Goal: Task Accomplishment & Management: Use online tool/utility

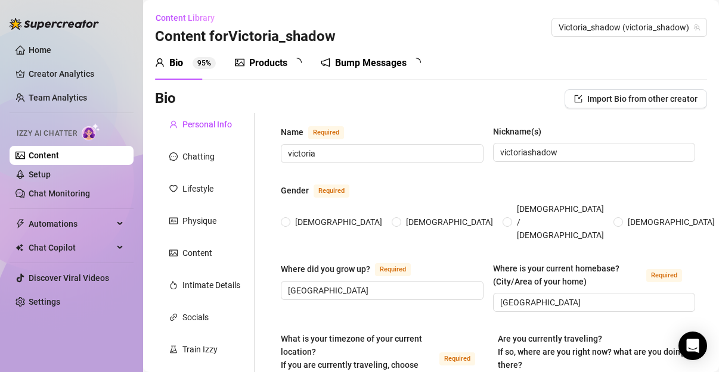
type input "victoria"
type input "victoriashadow"
type input "[GEOGRAPHIC_DATA]"
type textarea "i do travel. Now I'm in [GEOGRAPHIC_DATA] [GEOGRAPHIC_DATA]."
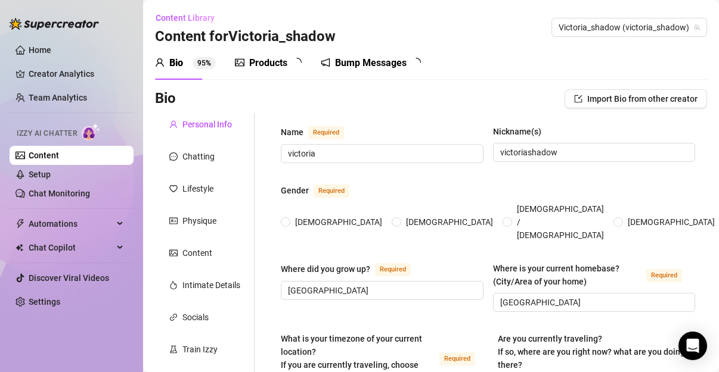
type input "bi"
type input "engaged"
type input "no"
type input "not yet"
type input "yes a wolf"
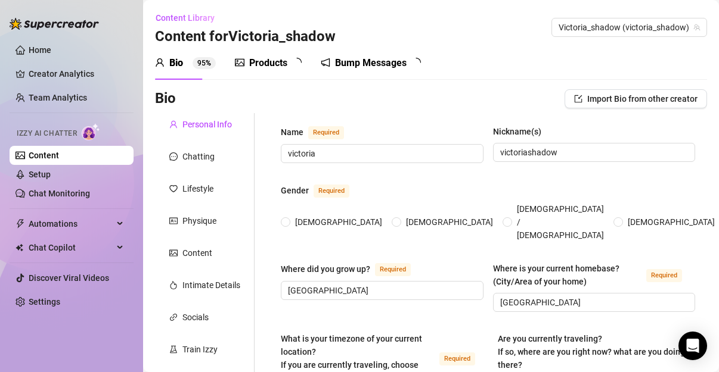
type input "poe dancings gigs"
type input "barista,barwoman,pole dancer,[DEMOGRAPHIC_DATA] teacher"
type input "univercity"
type input "private"
type input "everything that goes around,comes around."
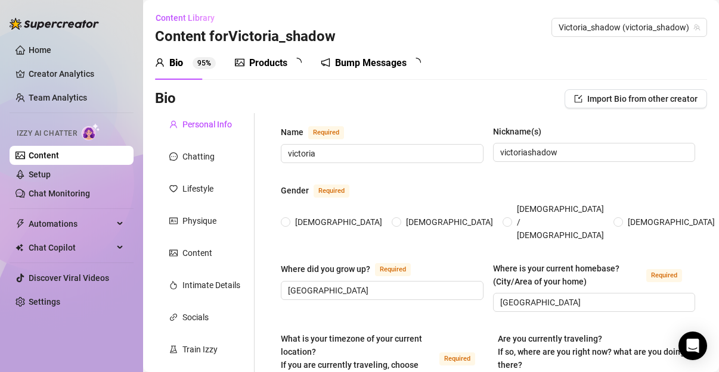
type textarea "to be an influencer to people that have no voice for the so called ''comunity''."
type textarea "i have a strange birth [PERSON_NAME]. I think thats funny ;)"
type textarea "i have some empathy left"
type textarea "My content on social media speak for me."
radio input "true"
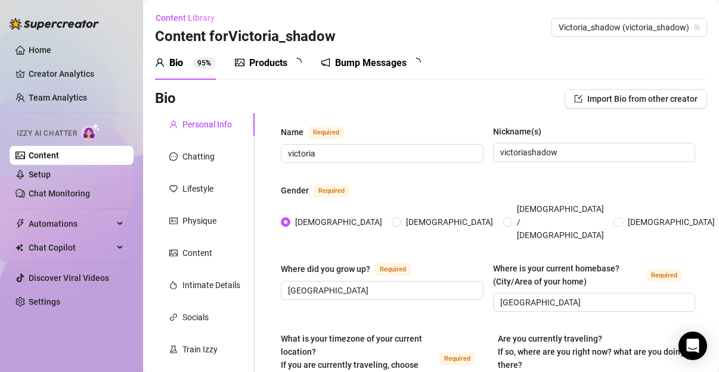
type input "[DATE]"
click at [273, 58] on div "Products" at bounding box center [268, 63] width 38 height 14
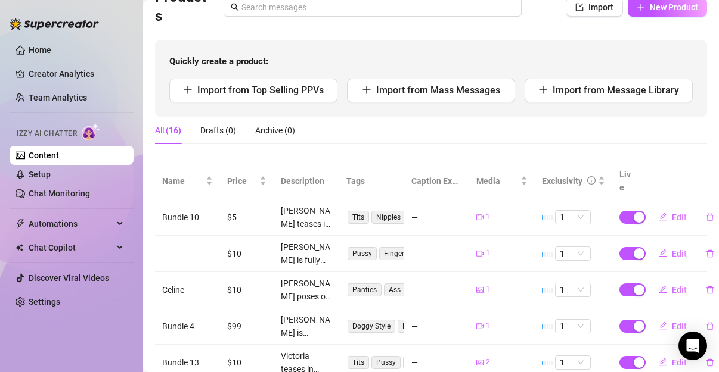
scroll to position [55, 0]
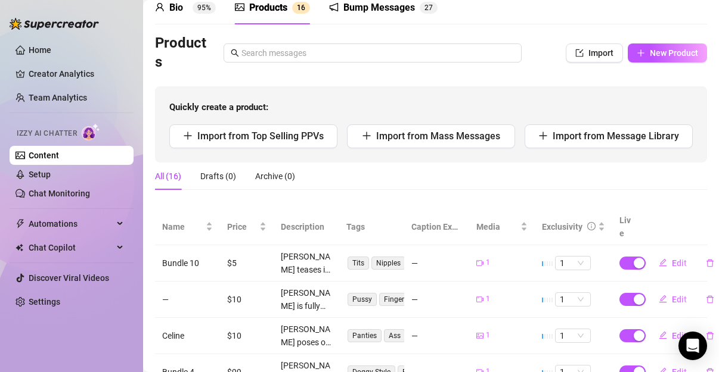
click at [577, 42] on div "Products Import New Product" at bounding box center [431, 53] width 552 height 38
click at [571, 78] on div "Products Import New Product Quickly create a product: Import from Top Selling P…" at bounding box center [431, 98] width 552 height 129
click at [583, 34] on div "Products Import New Product" at bounding box center [431, 53] width 552 height 38
click at [575, 57] on icon "import" at bounding box center [579, 53] width 8 height 8
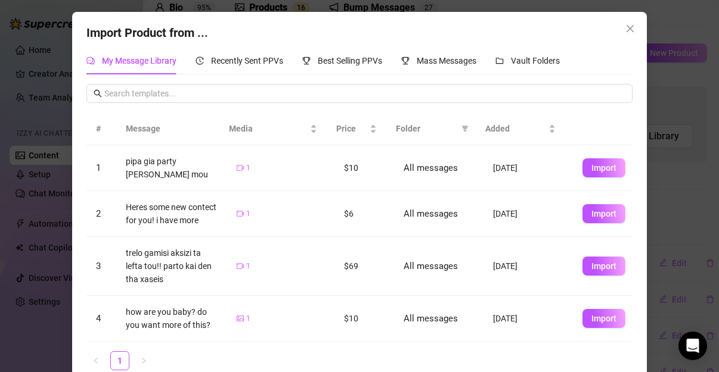
scroll to position [0, 0]
click at [591, 169] on span "Import" at bounding box center [603, 168] width 25 height 10
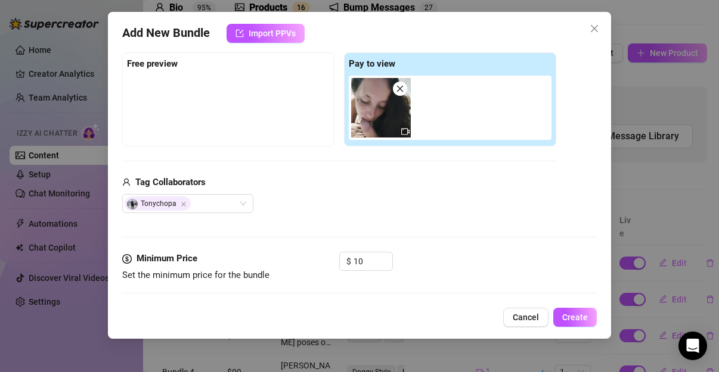
scroll to position [163, 0]
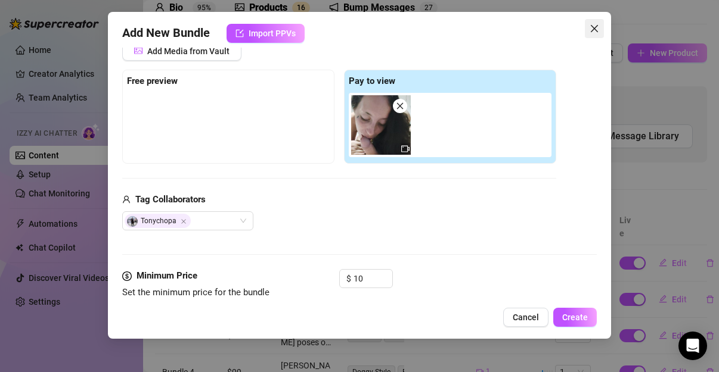
click at [591, 27] on icon "close" at bounding box center [594, 29] width 10 height 10
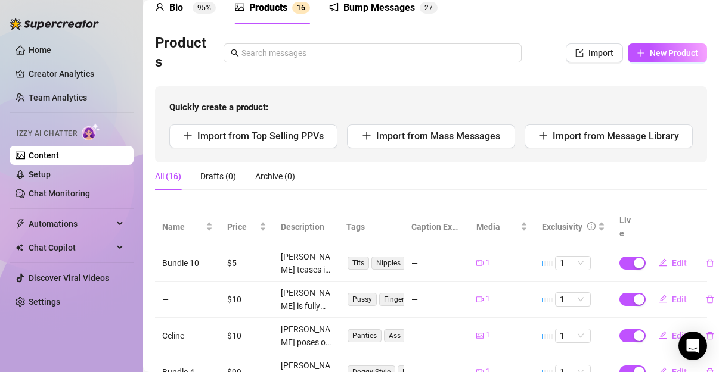
click at [17, 36] on ul "Home Creator Analytics Team Analytics Izzy AI Chatter Content Setup Chat Monito…" at bounding box center [72, 176] width 124 height 281
click at [51, 46] on link "Home" at bounding box center [40, 50] width 23 height 10
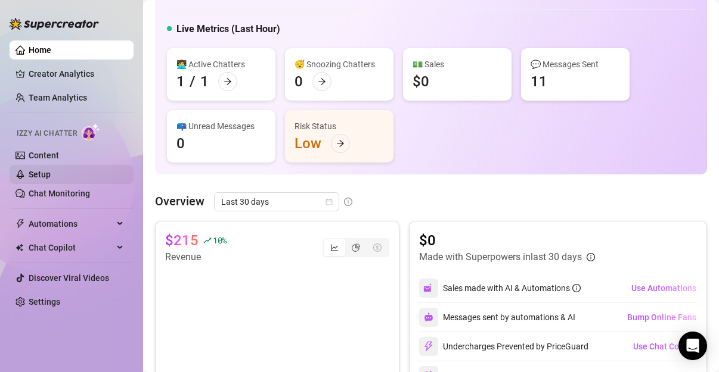
click at [51, 179] on link "Setup" at bounding box center [40, 175] width 22 height 10
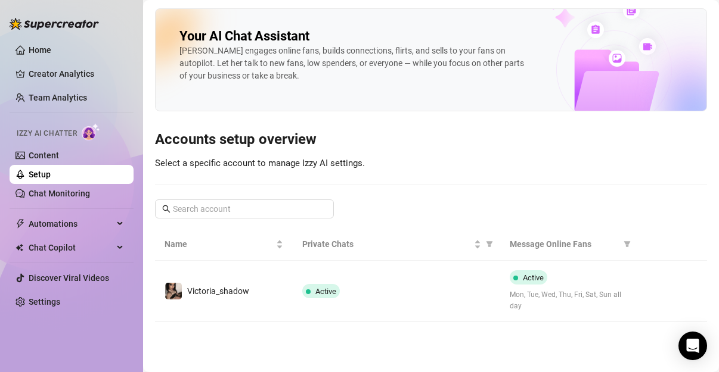
click at [79, 209] on ul "Home Creator Analytics Team Analytics Izzy AI Chatter Content Setup Chat Monito…" at bounding box center [72, 176] width 124 height 281
click at [82, 198] on link "Chat Monitoring" at bounding box center [59, 194] width 61 height 10
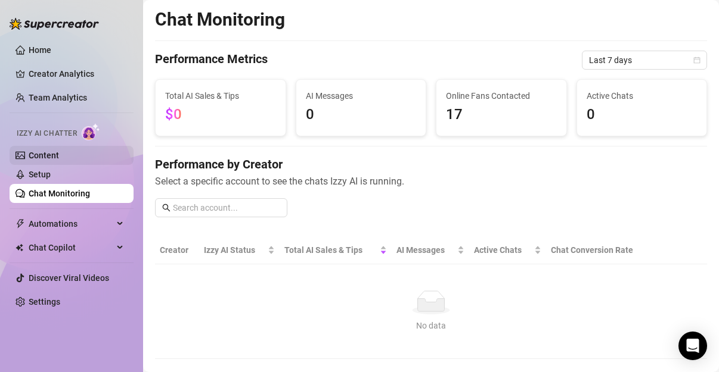
click at [59, 159] on link "Content" at bounding box center [44, 156] width 30 height 10
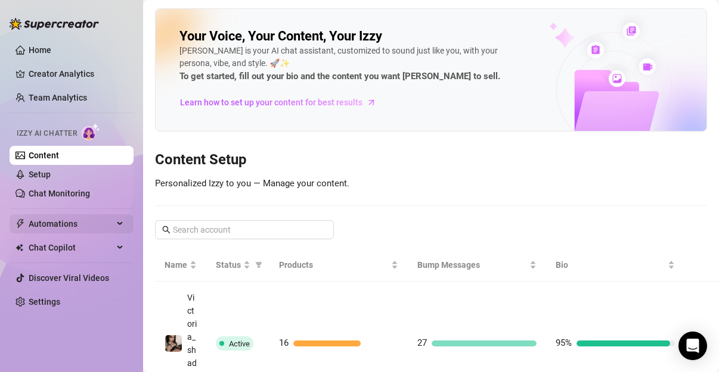
click at [83, 220] on span "Automations" at bounding box center [71, 224] width 85 height 19
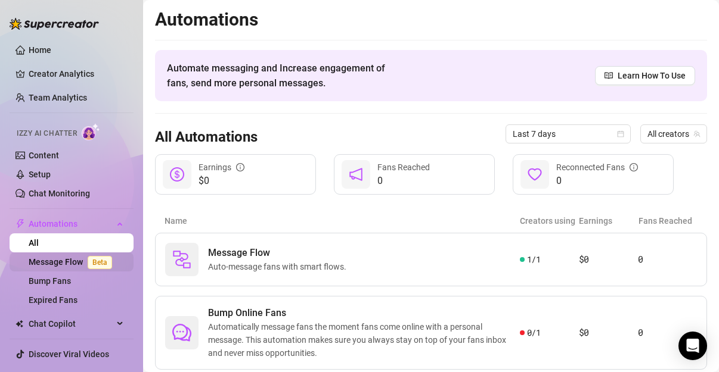
click at [70, 260] on link "Message Flow Beta" at bounding box center [73, 262] width 88 height 10
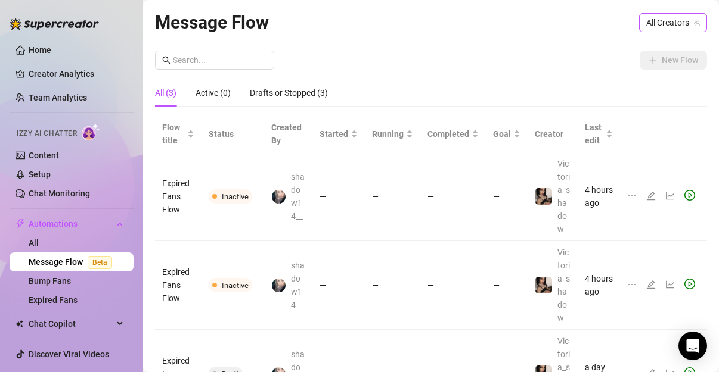
click at [658, 15] on span "All Creators" at bounding box center [673, 23] width 54 height 18
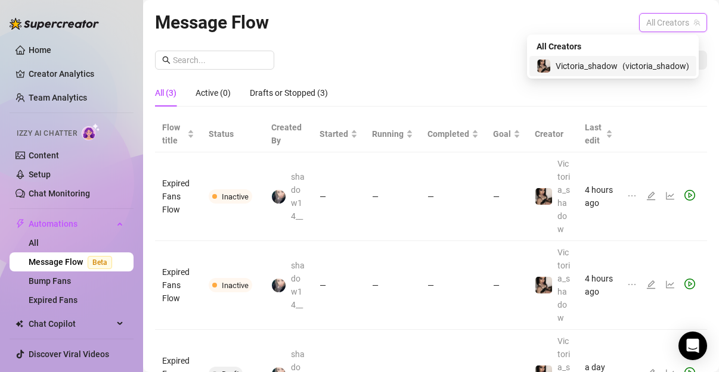
drag, startPoint x: 575, startPoint y: 72, endPoint x: 573, endPoint y: 55, distance: 16.9
click at [574, 63] on span "Victoria_shadow" at bounding box center [586, 66] width 62 height 13
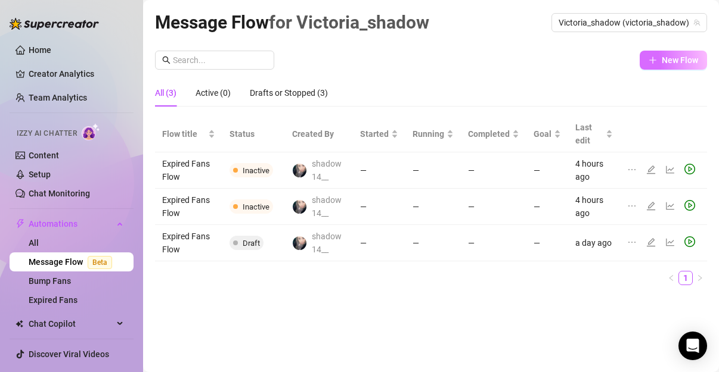
click at [679, 52] on button "New Flow" at bounding box center [672, 60] width 67 height 19
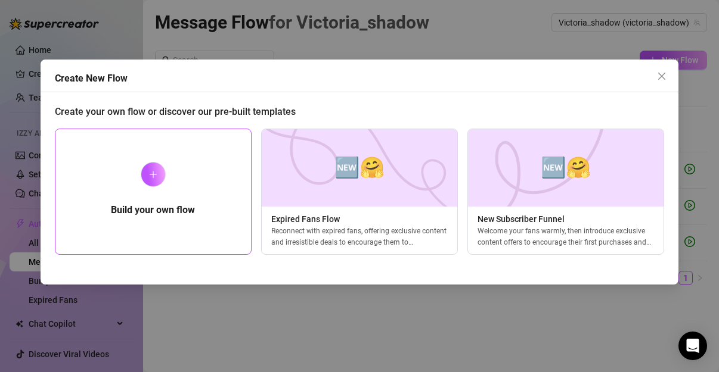
click at [185, 188] on div "Build your own flow" at bounding box center [153, 192] width 197 height 126
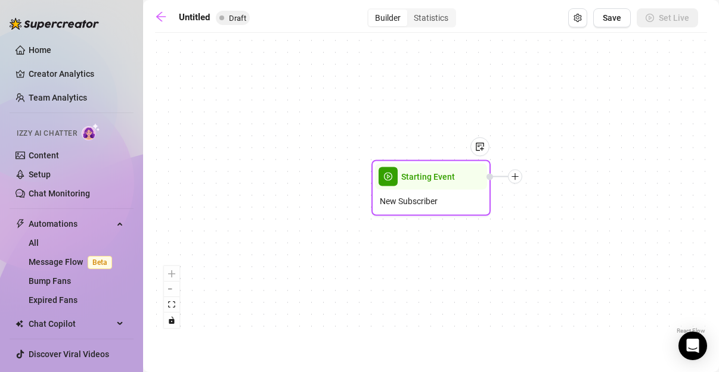
click at [461, 208] on div "New Subscriber" at bounding box center [431, 201] width 112 height 23
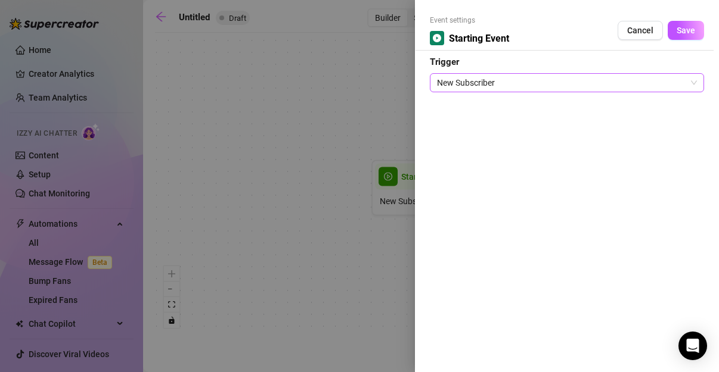
click at [589, 89] on span "New Subscriber" at bounding box center [567, 83] width 260 height 18
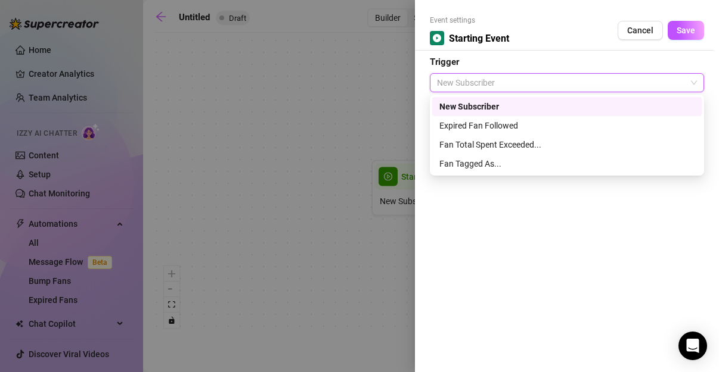
click at [496, 100] on div "New Subscriber" at bounding box center [566, 106] width 255 height 13
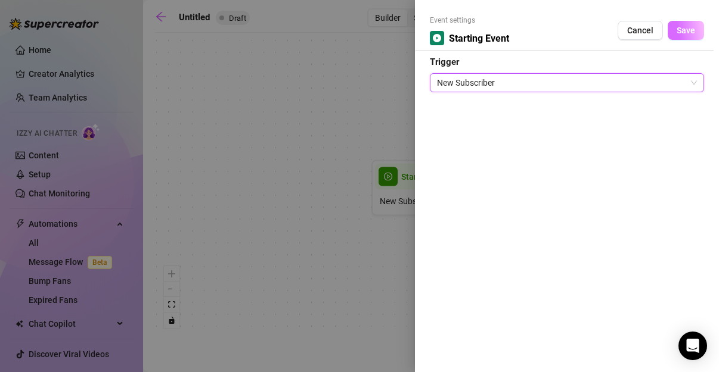
click at [698, 21] on button "Save" at bounding box center [685, 30] width 36 height 19
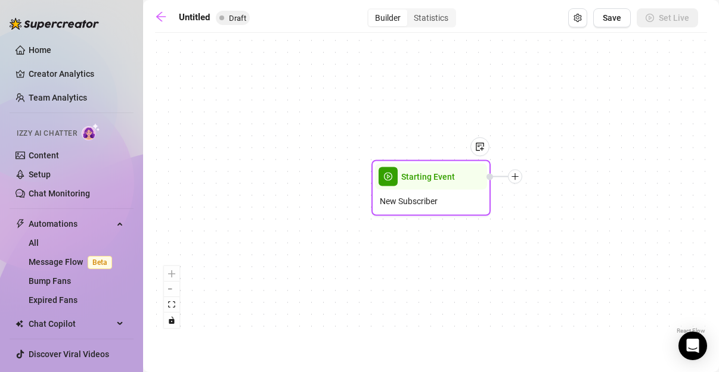
click at [519, 184] on div at bounding box center [504, 177] width 36 height 14
click at [514, 176] on icon "plus" at bounding box center [514, 176] width 7 height 1
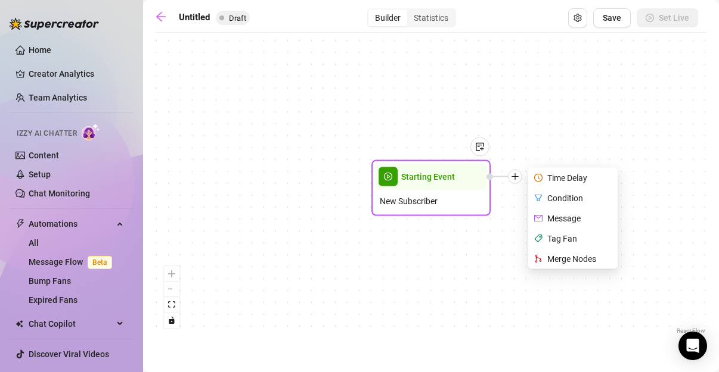
click at [552, 216] on div "Message" at bounding box center [573, 219] width 87 height 20
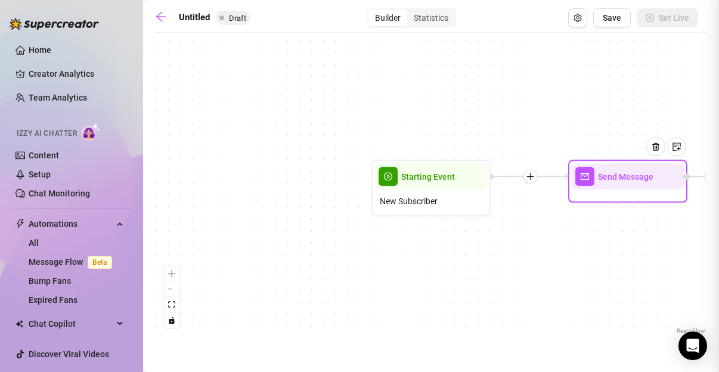
type textarea "Write your message here"
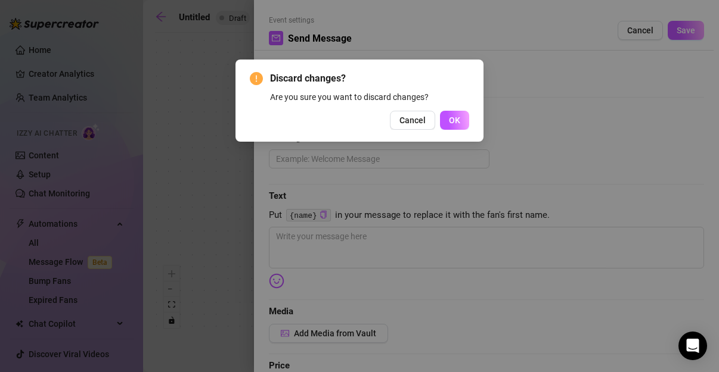
click at [436, 106] on div "Discard changes? Are you sure you want to discard changes? Cancel OK" at bounding box center [359, 101] width 219 height 58
click at [439, 129] on div "Cancel OK" at bounding box center [359, 120] width 219 height 19
click at [462, 116] on button "OK" at bounding box center [454, 120] width 29 height 19
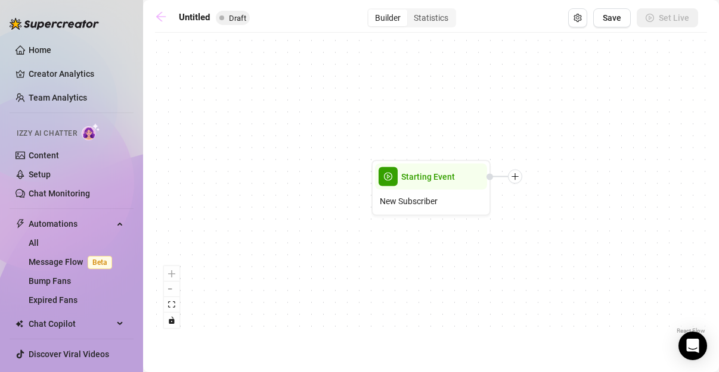
click at [157, 22] on icon "arrow-left" at bounding box center [161, 17] width 12 height 12
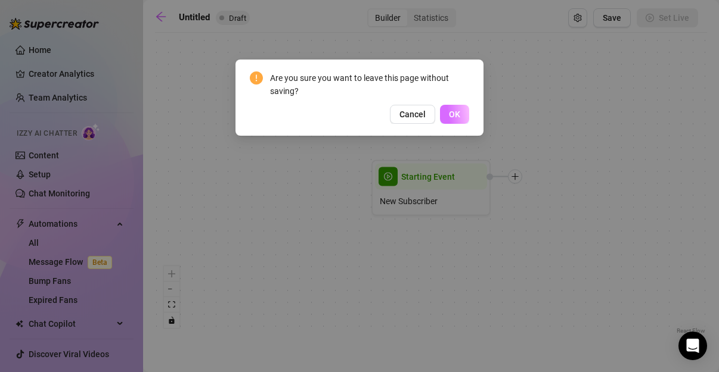
click at [453, 118] on span "OK" at bounding box center [454, 115] width 11 height 10
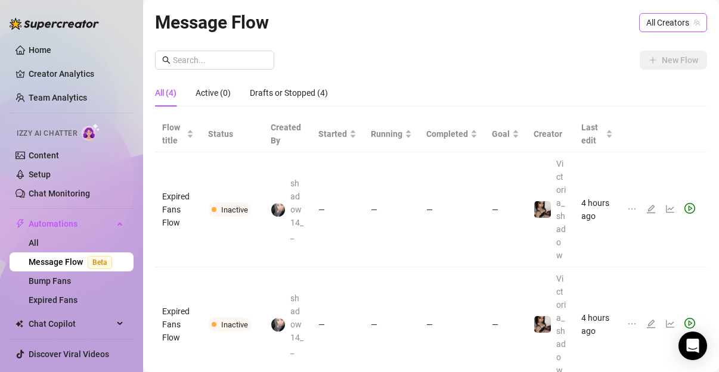
click at [654, 22] on span "All Creators" at bounding box center [673, 23] width 54 height 18
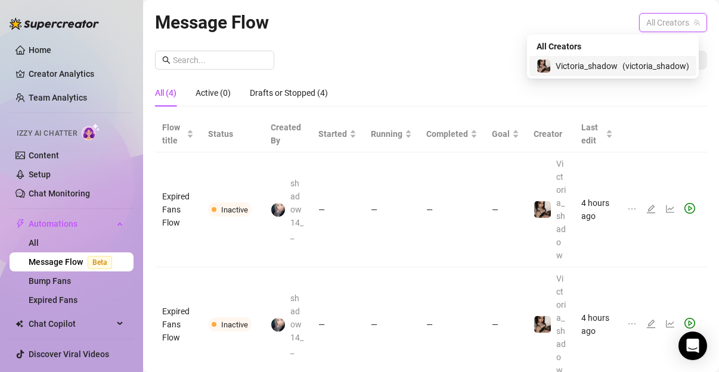
type input "v"
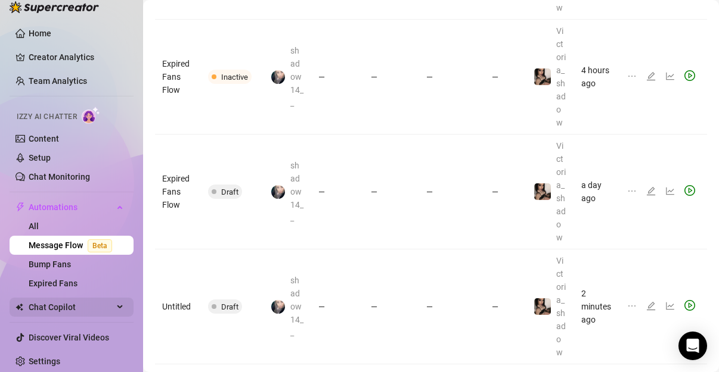
scroll to position [19, 0]
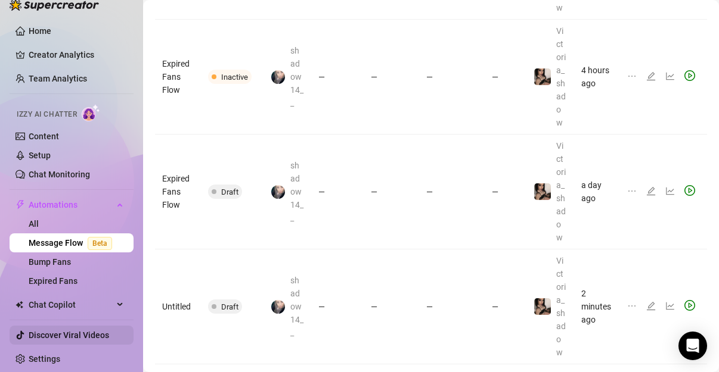
click at [58, 334] on link "Discover Viral Videos" at bounding box center [69, 336] width 80 height 10
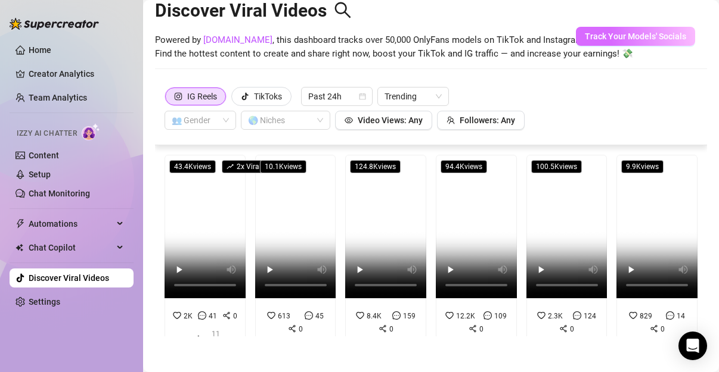
click at [627, 35] on span "Track Your Models' Socials" at bounding box center [635, 37] width 101 height 10
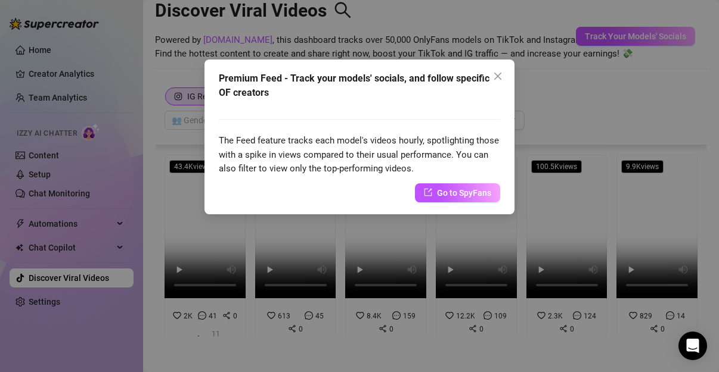
click at [669, 47] on div "Premium Feed - Track your models' socials, and follow specific OF creators The …" at bounding box center [359, 186] width 719 height 372
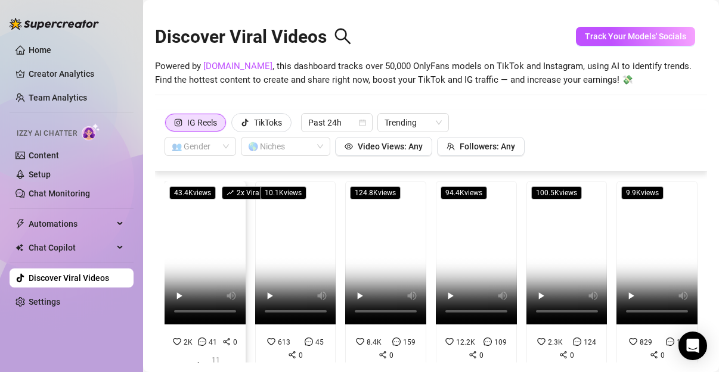
click at [192, 267] on video at bounding box center [204, 253] width 81 height 144
drag, startPoint x: 48, startPoint y: 82, endPoint x: 67, endPoint y: 30, distance: 55.2
click at [48, 81] on link "Creator Analytics" at bounding box center [76, 73] width 95 height 19
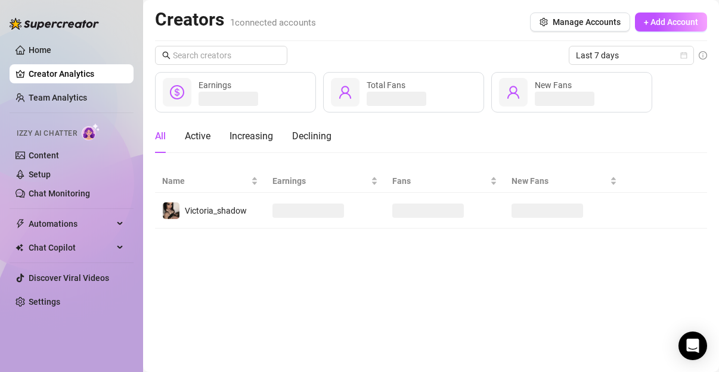
drag, startPoint x: 65, startPoint y: 43, endPoint x: 475, endPoint y: 4, distance: 411.8
click at [51, 45] on link "Home" at bounding box center [40, 50] width 23 height 10
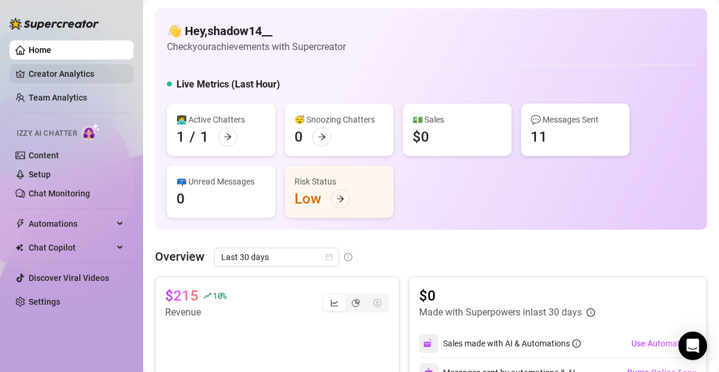
click at [55, 66] on link "Creator Analytics" at bounding box center [76, 73] width 95 height 19
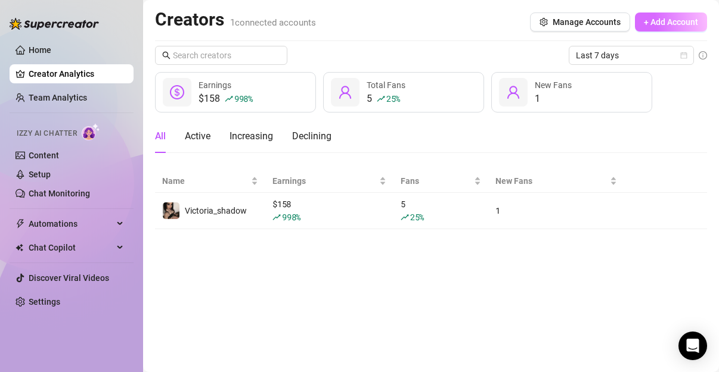
click at [675, 20] on span "+ Add Account" at bounding box center [671, 22] width 54 height 10
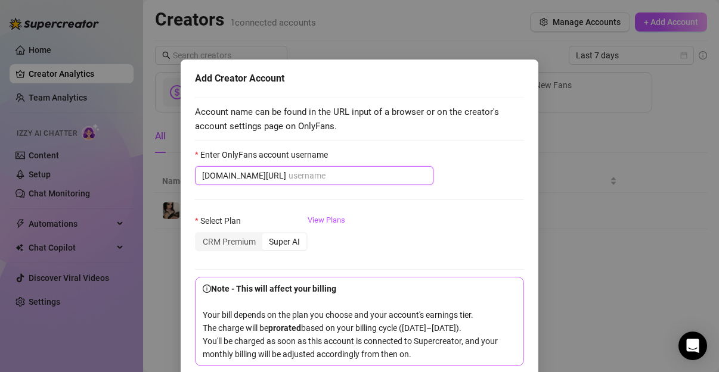
scroll to position [49, 0]
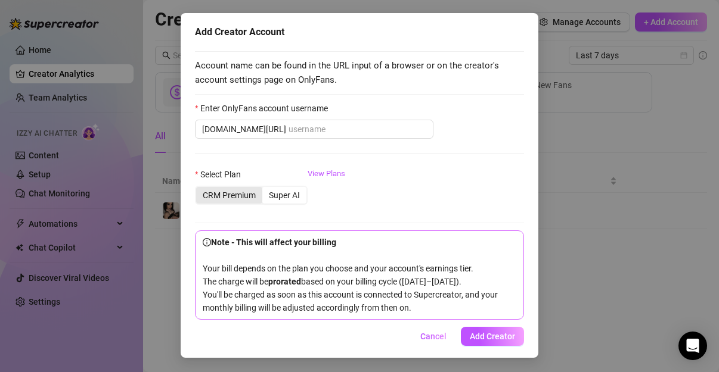
click at [225, 197] on div "CRM Premium" at bounding box center [229, 195] width 66 height 17
click at [199, 189] on input "CRM Premium" at bounding box center [199, 189] width 0 height 0
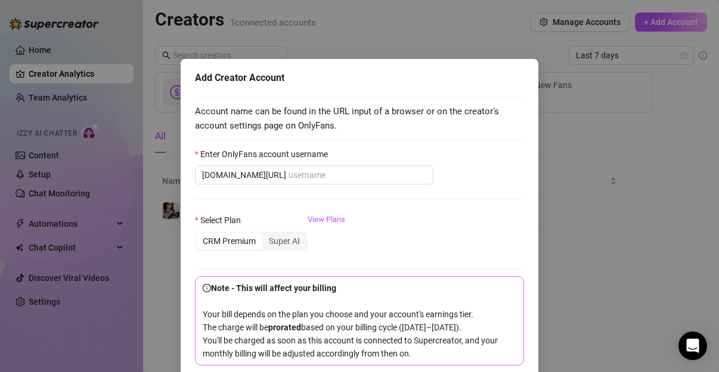
scroll to position [0, 0]
click at [237, 133] on span "Account name can be found in the URL input of a browser or on the creator's acc…" at bounding box center [359, 119] width 329 height 28
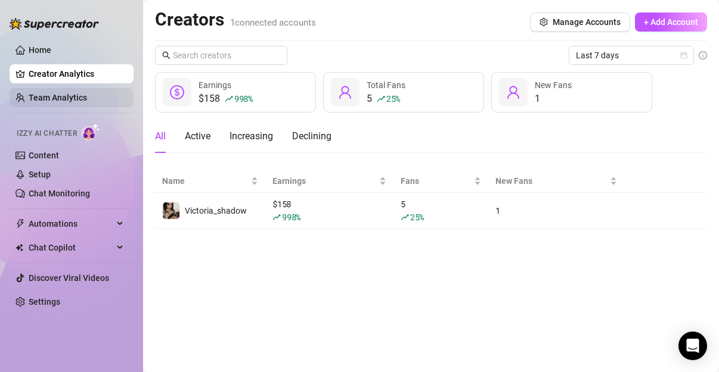
click at [54, 98] on link "Team Analytics" at bounding box center [58, 98] width 58 height 10
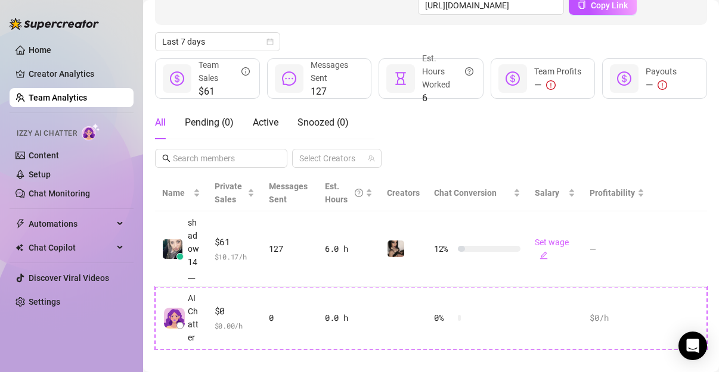
scroll to position [149, 0]
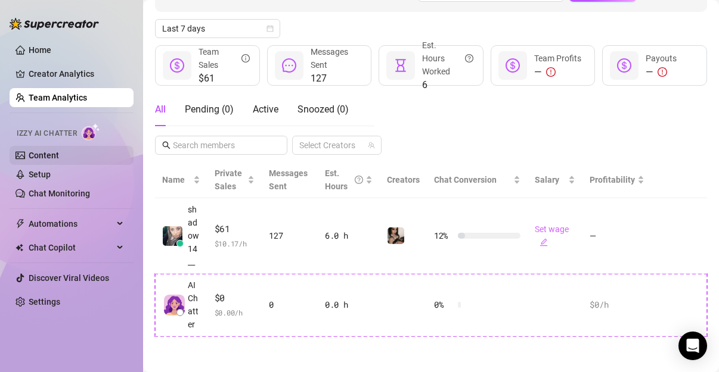
click at [43, 153] on link "Content" at bounding box center [44, 156] width 30 height 10
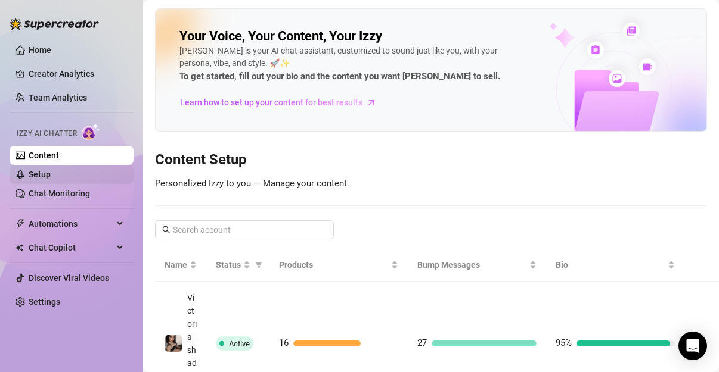
click at [43, 170] on link "Setup" at bounding box center [40, 175] width 22 height 10
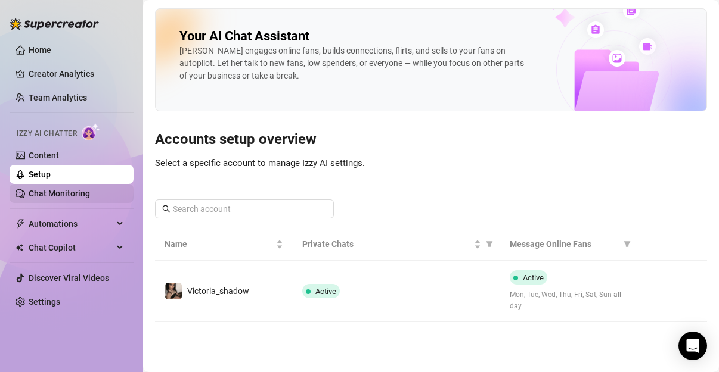
click at [79, 189] on link "Chat Monitoring" at bounding box center [59, 194] width 61 height 10
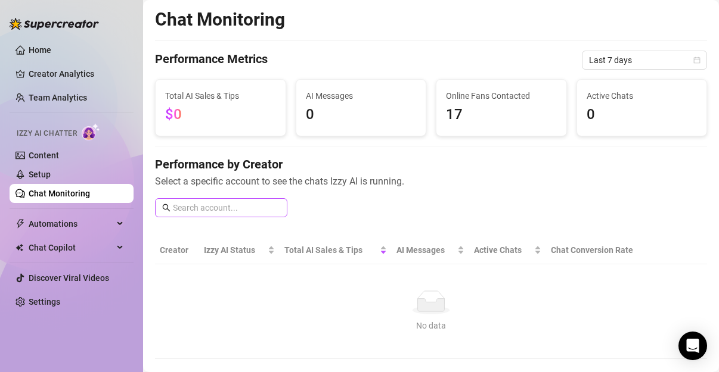
drag, startPoint x: 206, startPoint y: 187, endPoint x: 198, endPoint y: 204, distance: 18.2
click at [203, 194] on div "Performance by Creator Select a specific account to see the chats Izzy AI is ru…" at bounding box center [431, 191] width 552 height 71
click at [196, 210] on input "text" at bounding box center [226, 207] width 107 height 13
paste input "grace.hylandd"
type input "grace.hylandd"
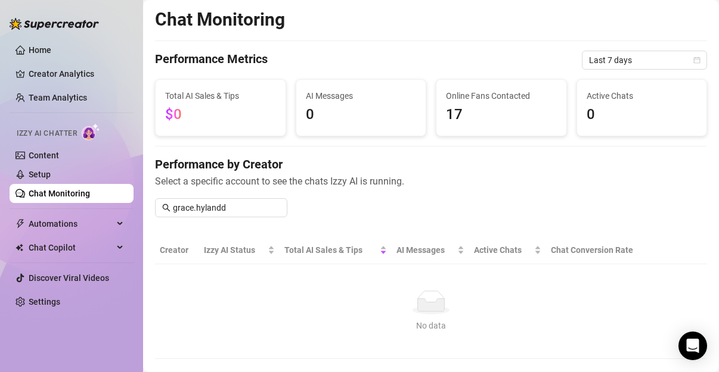
click at [242, 197] on div "Performance by Creator Select a specific account to see the chats Izzy AI is ru…" at bounding box center [431, 191] width 552 height 71
click at [240, 213] on input "grace.hylandd" at bounding box center [226, 207] width 107 height 13
click at [272, 216] on span "grace.hylandd" at bounding box center [221, 207] width 132 height 19
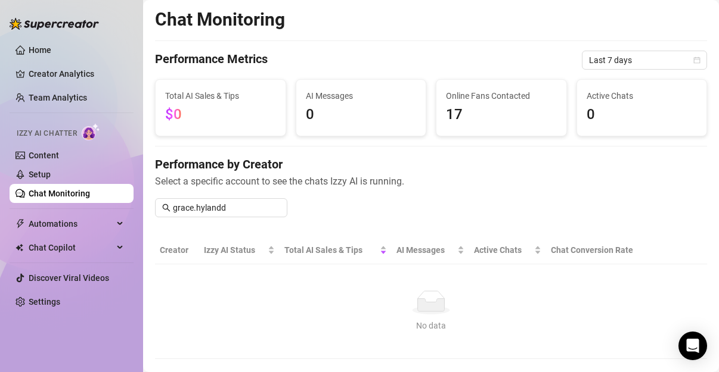
click at [250, 192] on div "Performance by Creator Select a specific account to see the chats Izzy AI is ru…" at bounding box center [431, 191] width 552 height 71
click at [233, 217] on div "Performance by Creator Select a specific account to see the chats Izzy AI is ru…" at bounding box center [431, 191] width 552 height 71
click at [233, 201] on input "grace.hylandd" at bounding box center [226, 207] width 107 height 13
drag, startPoint x: 233, startPoint y: 215, endPoint x: -36, endPoint y: 259, distance: 273.0
click at [0, 259] on html "Home Creator Analytics Team Analytics Izzy AI Chatter Content Setup Chat Monito…" at bounding box center [359, 186] width 719 height 372
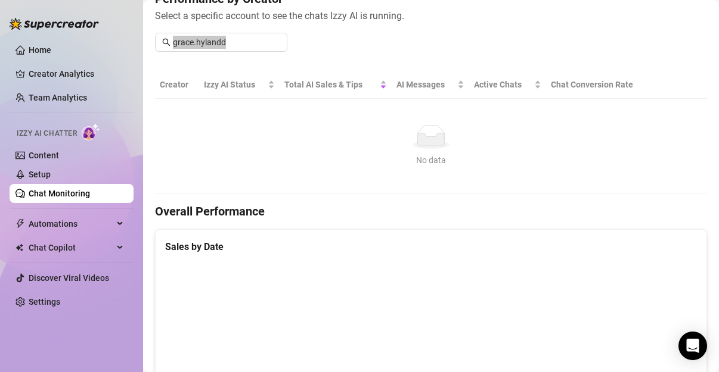
scroll to position [149, 0]
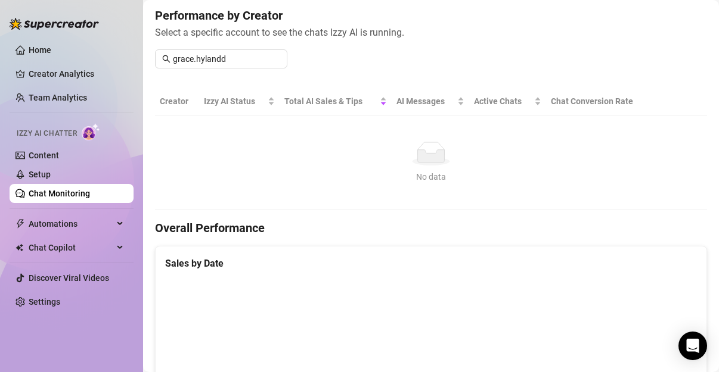
click at [353, 4] on div "Chat Monitoring Performance Metrics Last 7 days Total AI Sales & Tips $0 AI Mes…" at bounding box center [431, 373] width 552 height 1028
click at [55, 160] on link "Content" at bounding box center [44, 156] width 30 height 10
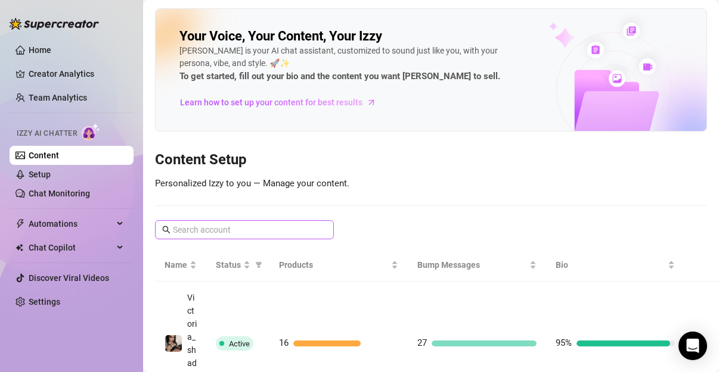
click at [205, 220] on span at bounding box center [244, 229] width 179 height 19
click at [208, 234] on input "text" at bounding box center [245, 229] width 144 height 13
click at [209, 236] on span at bounding box center [244, 229] width 179 height 19
click at [206, 225] on input "text" at bounding box center [245, 229] width 144 height 13
paste input "grace.hylandd"
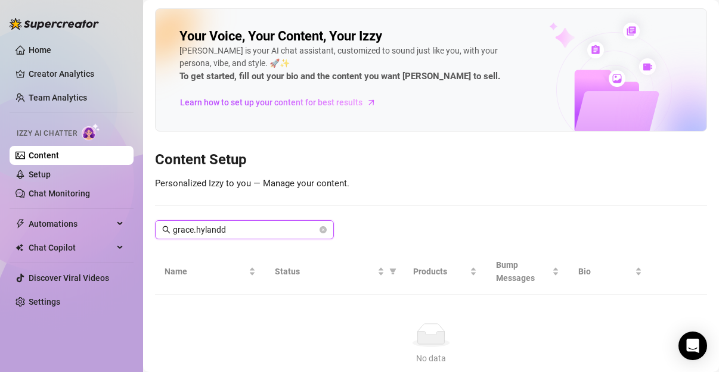
type input "grace.hylandd"
click at [70, 189] on link "Chat Monitoring" at bounding box center [59, 194] width 61 height 10
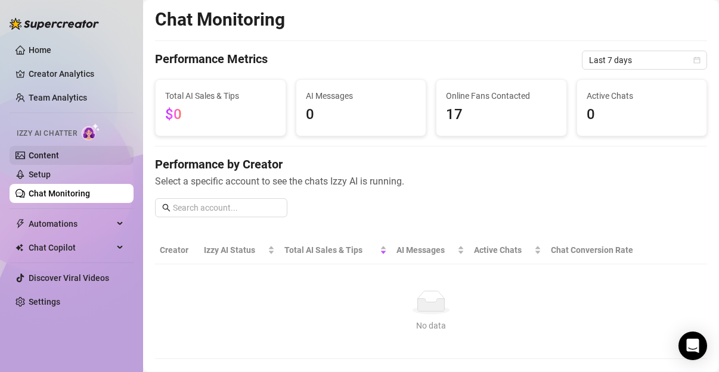
click at [59, 160] on link "Content" at bounding box center [44, 156] width 30 height 10
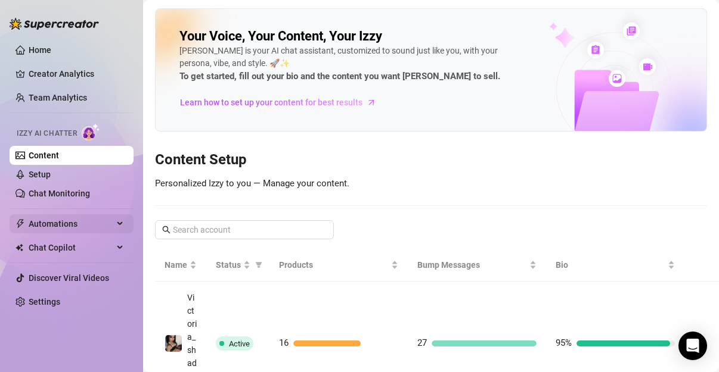
click at [91, 221] on span "Automations" at bounding box center [71, 224] width 85 height 19
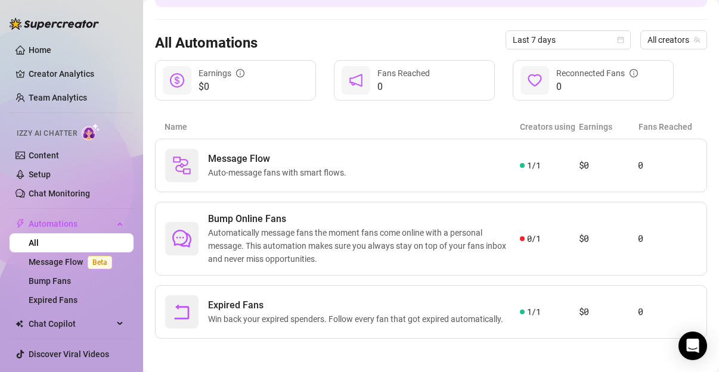
scroll to position [95, 0]
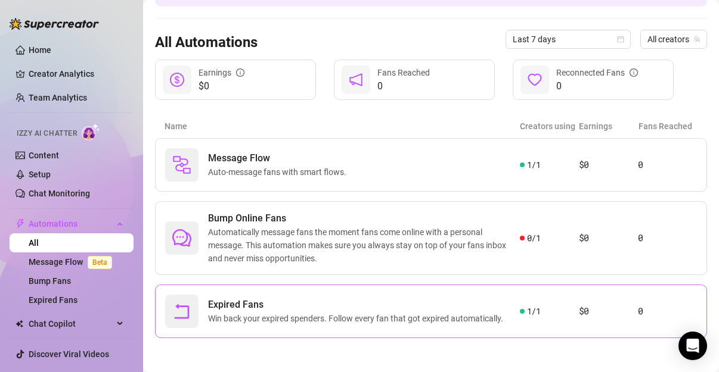
click at [493, 292] on div "Expired Fans Win back your expired spenders. Follow every fan that got expired …" at bounding box center [431, 312] width 552 height 54
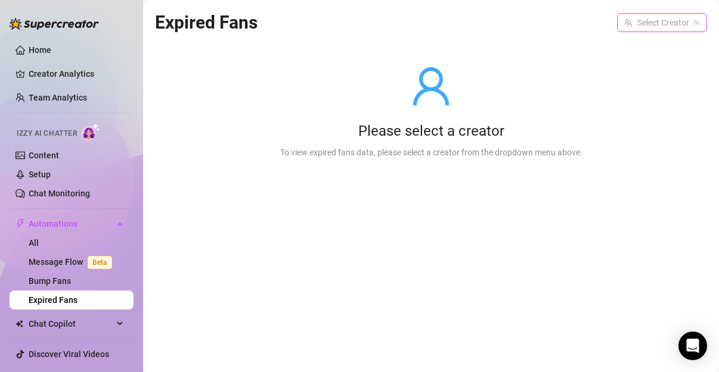
click at [651, 27] on input "search" at bounding box center [656, 23] width 65 height 18
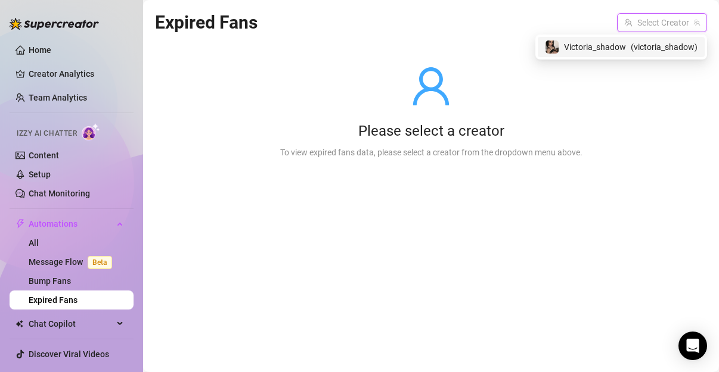
click at [585, 55] on div "Victoria_shadow ( victoria_shadow )" at bounding box center [620, 47] width 167 height 20
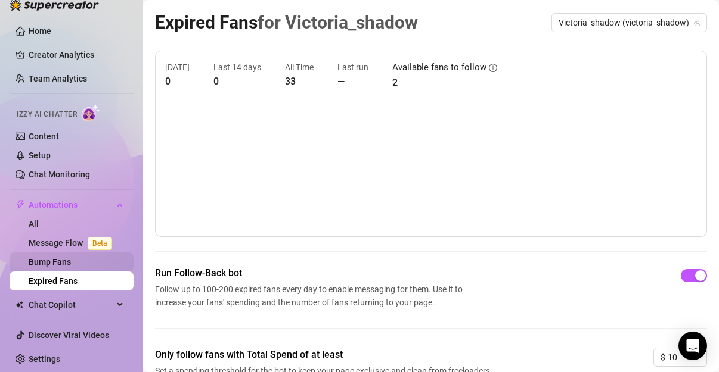
click at [52, 261] on link "Bump Fans" at bounding box center [50, 262] width 42 height 10
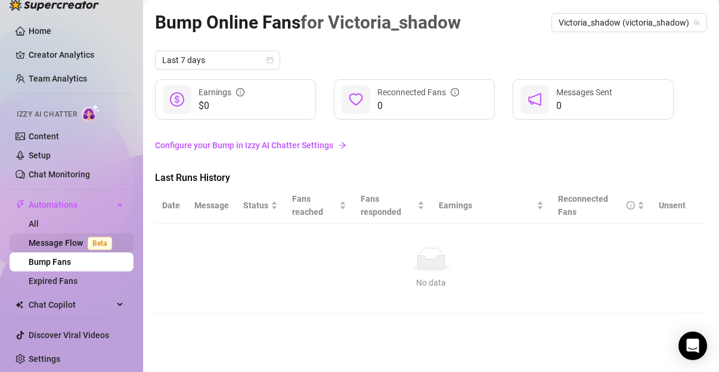
click at [65, 242] on link "Message Flow Beta" at bounding box center [73, 243] width 88 height 10
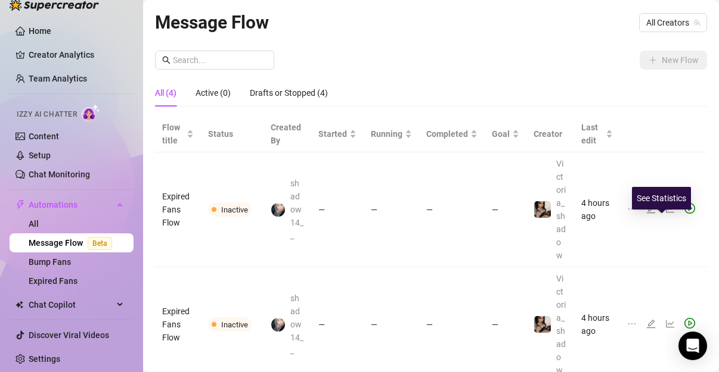
click at [665, 214] on icon "line-chart" at bounding box center [670, 209] width 10 height 10
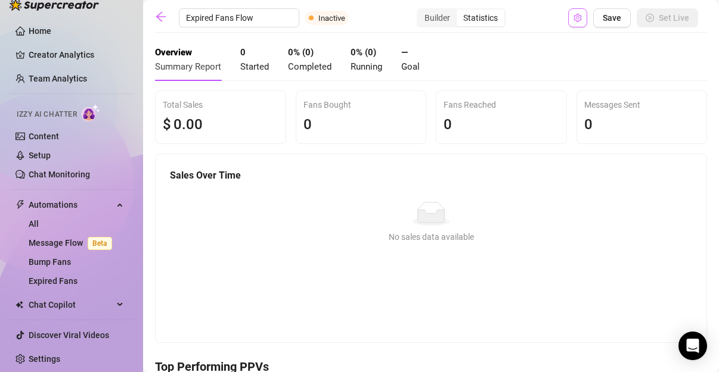
click at [568, 23] on button "Open Exit Rules" at bounding box center [577, 17] width 19 height 19
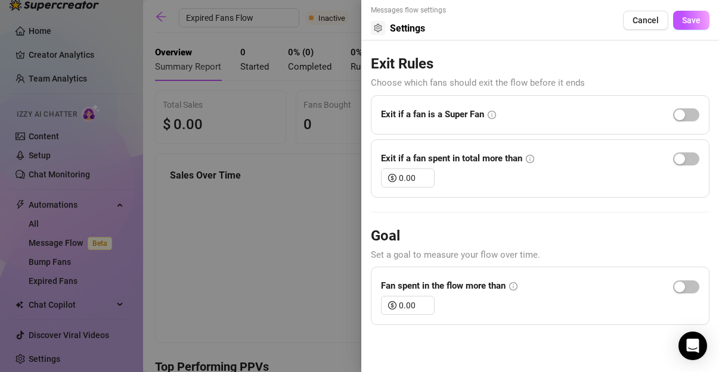
click at [491, 107] on div "Exit if a fan is a Super Fan" at bounding box center [438, 114] width 115 height 19
click at [499, 111] on div "Exit if a fan is a Super Fan" at bounding box center [540, 114] width 318 height 19
click at [493, 111] on icon "info-circle" at bounding box center [491, 115] width 8 height 8
click at [488, 114] on icon "info-circle" at bounding box center [491, 115] width 8 height 8
drag, startPoint x: 489, startPoint y: 115, endPoint x: 496, endPoint y: 112, distance: 7.2
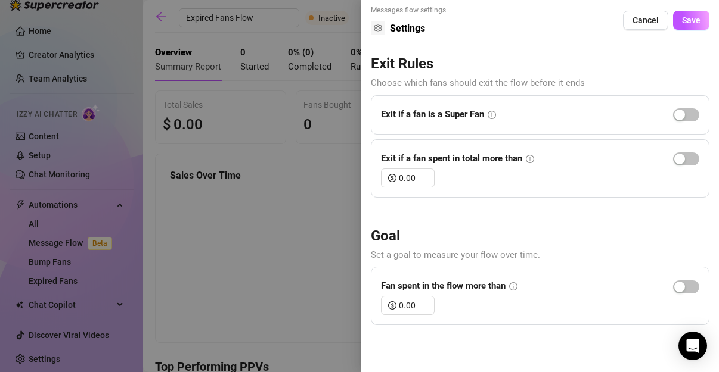
click at [489, 115] on icon "info-circle" at bounding box center [491, 115] width 8 height 8
click at [497, 111] on div "Exit if a fan is a Super Fan" at bounding box center [540, 114] width 318 height 19
click at [679, 30] on div "Messages flow settings Settings Cancel Save" at bounding box center [540, 23] width 338 height 36
click at [685, 19] on span "Save" at bounding box center [691, 20] width 18 height 10
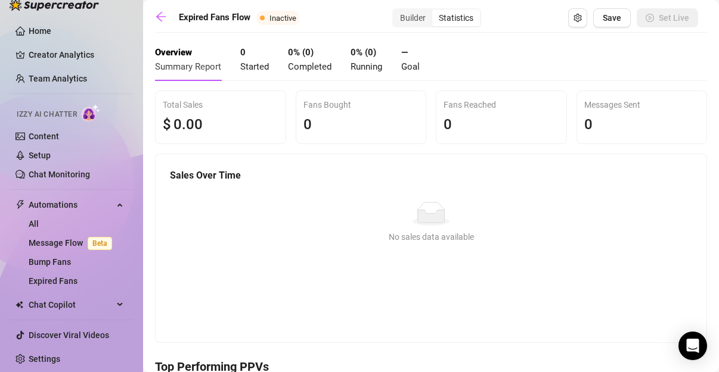
click at [408, 7] on main "Expired Fans Flow Inactive Builder Statistics Save Set Live Overview Summary Re…" at bounding box center [431, 334] width 576 height 668
click at [410, 15] on div "Builder" at bounding box center [412, 18] width 39 height 17
click at [396, 11] on input "Builder" at bounding box center [396, 11] width 0 height 0
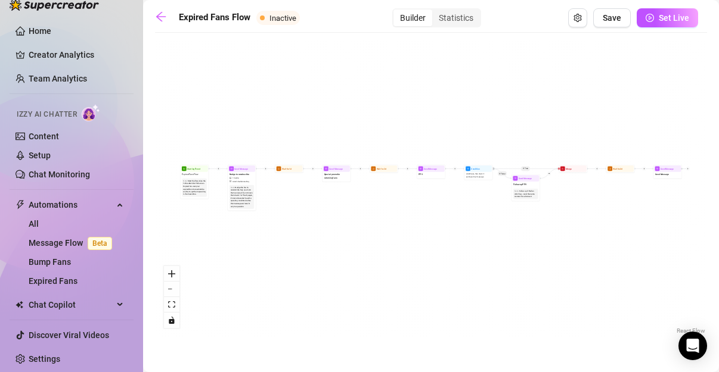
click at [210, 181] on div "If True If False Send Message Send Message Wait for 2d Merge Send Message Follo…" at bounding box center [431, 188] width 552 height 299
click at [176, 185] on div "If True If False Send Message Send Message Wait for 2d Merge Send Message Follo…" at bounding box center [431, 188] width 552 height 299
click at [197, 179] on div "Note: Start the flow when the Follow-Back bot follows an Expired Fan. Get your …" at bounding box center [194, 188] width 24 height 18
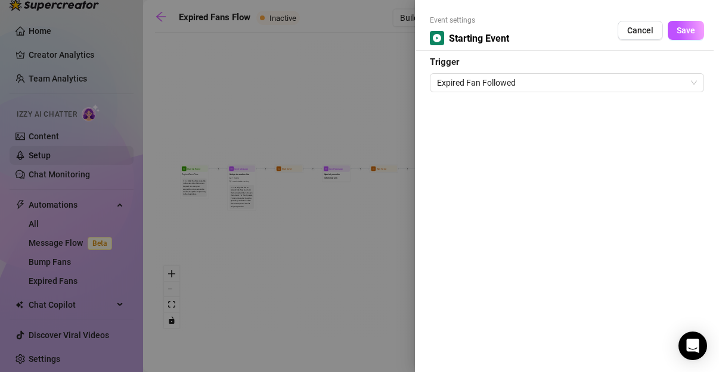
click at [108, 162] on div at bounding box center [359, 186] width 719 height 372
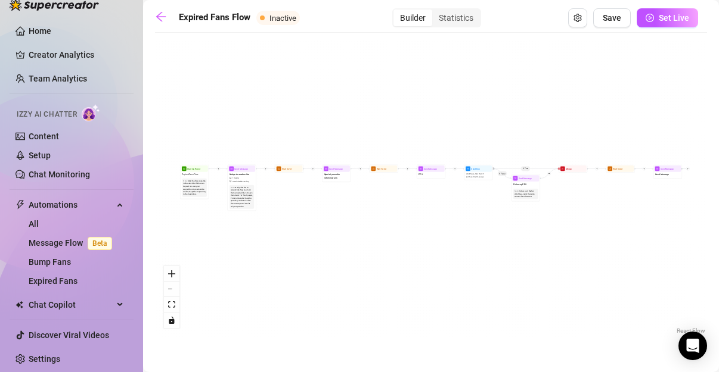
click at [415, 178] on div "If True If False Send Message Send Message Wait for 2d Merge Send Message Follo…" at bounding box center [431, 188] width 552 height 299
click at [52, 191] on ul "Home Creator Analytics Team Analytics Izzy AI Chatter Content Setup Chat Monito…" at bounding box center [72, 195] width 124 height 357
click at [43, 133] on link "Content" at bounding box center [44, 137] width 30 height 10
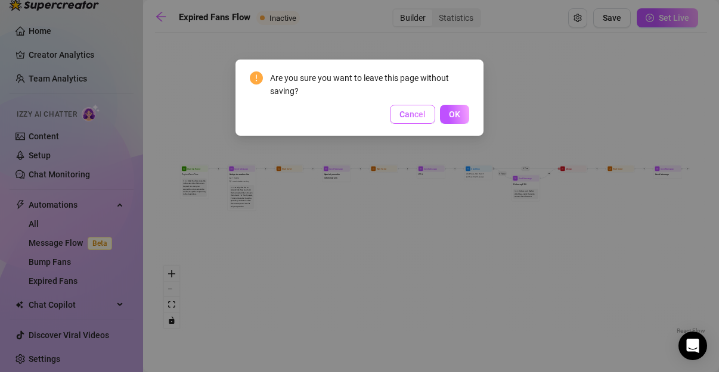
click at [405, 114] on span "Cancel" at bounding box center [412, 115] width 26 height 10
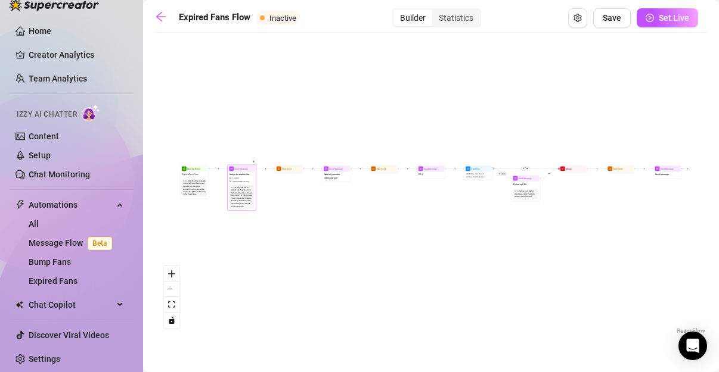
click at [250, 191] on div "Nudge the fan to resubscribe. Say you miss them and you'd love to have them bac…" at bounding box center [242, 197] width 23 height 21
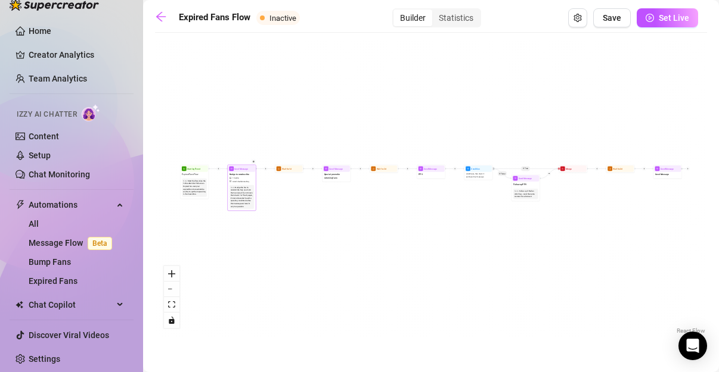
click at [250, 191] on div "Nudge the fan to resubscribe. Say you miss them and you'd love to have them bac…" at bounding box center [242, 197] width 23 height 21
click at [245, 197] on div "Nudge the fan to resubscribe. Say you miss them and you'd love to have them bac…" at bounding box center [242, 197] width 23 height 21
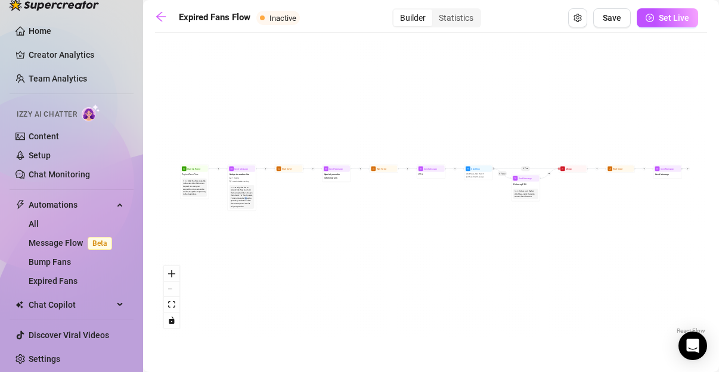
click at [226, 173] on div "If True If False Send Message Send Message Wait for 2d Merge Send Message Follo…" at bounding box center [431, 188] width 552 height 299
click at [250, 190] on div "Nudge the fan to resubscribe. Say you miss them and you'd love to have them bac…" at bounding box center [242, 198] width 23 height 22
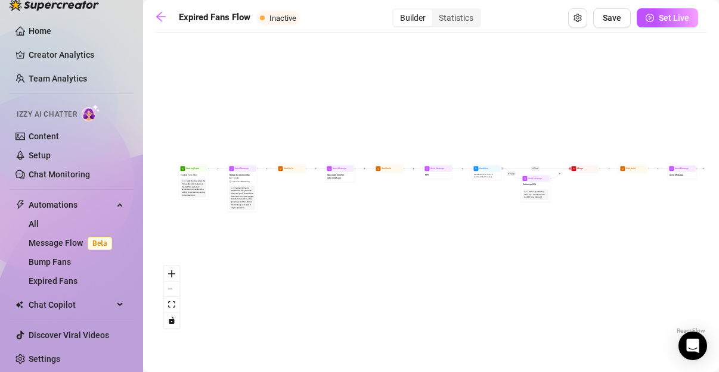
click at [319, 269] on div "If True If False Send Message Send Message Wait for 2d Merge Send Message Follo…" at bounding box center [431, 188] width 552 height 299
click at [259, 173] on div "If True If False Send Message Send Message Wait for 2d Merge Send Message Follo…" at bounding box center [431, 188] width 552 height 299
click at [252, 176] on div "Nudge to resubscribe 1 media Avoid double sending" at bounding box center [242, 178] width 28 height 13
type textarea "Nudge to resubscribe"
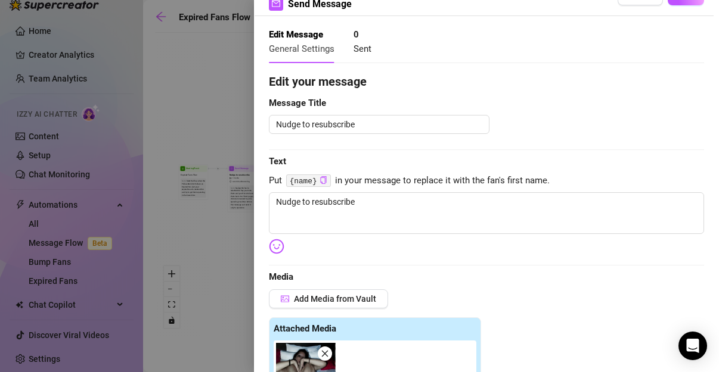
scroll to position [49, 0]
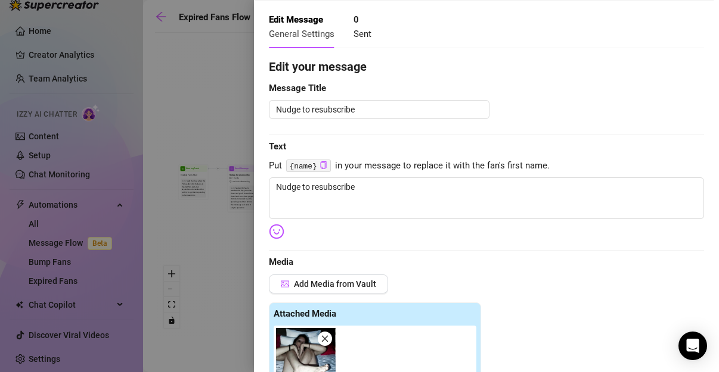
click at [331, 167] on span "Put {name} in your message to replace it with the fan's first name." at bounding box center [486, 166] width 435 height 14
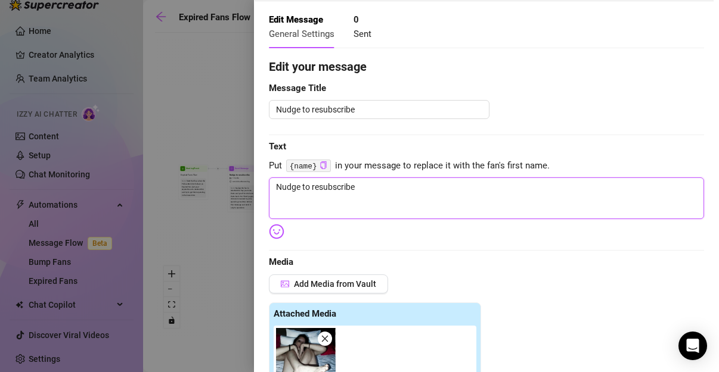
drag, startPoint x: 372, startPoint y: 179, endPoint x: 396, endPoint y: 173, distance: 24.6
click at [378, 179] on textarea "Nudge to resubscribe" at bounding box center [486, 199] width 435 height 42
type textarea "Nudge to resubscrib"
type textarea "Nudge to resubscri"
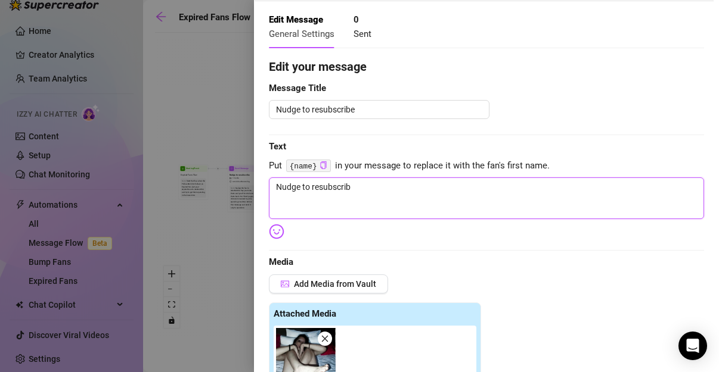
type textarea "Nudge to resubscri"
type textarea "Nudge to resubscr"
type textarea "Nudge to resubsc"
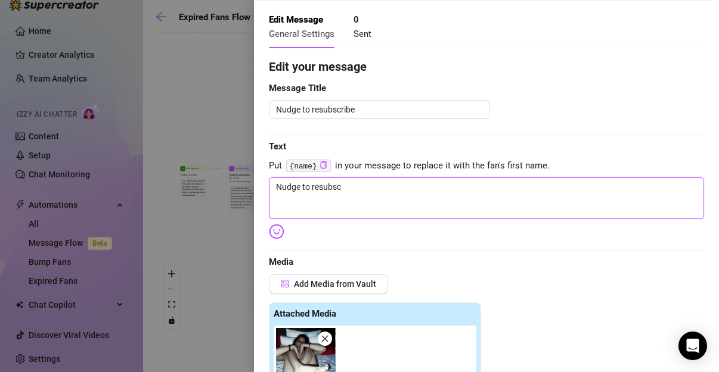
type textarea "Nudge to resubs"
type textarea "Nudge to resub"
type textarea "Nudge to resu"
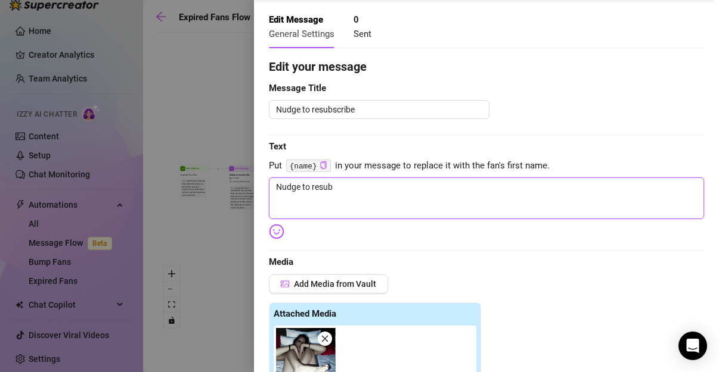
type textarea "Nudge to resu"
type textarea "Nudge to res"
type textarea "Nudge to re"
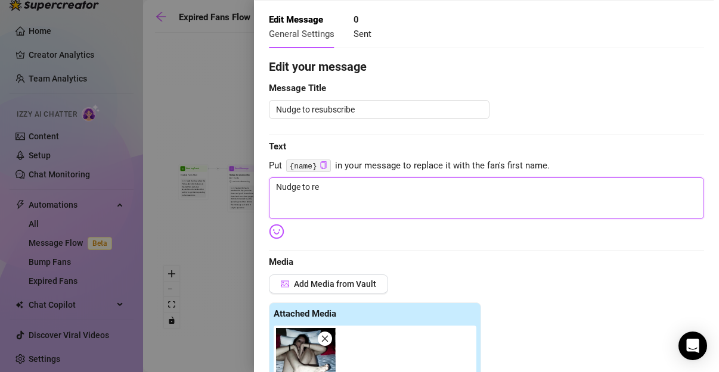
type textarea "Nudge to r"
type textarea "Nudge to"
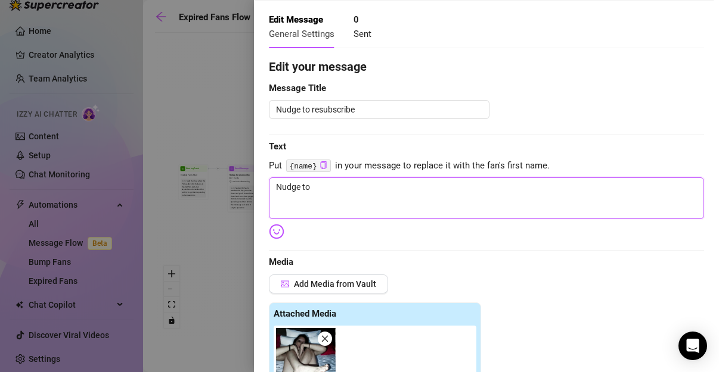
type textarea "Nudge to"
type textarea "Nudge t"
type textarea "Nudge"
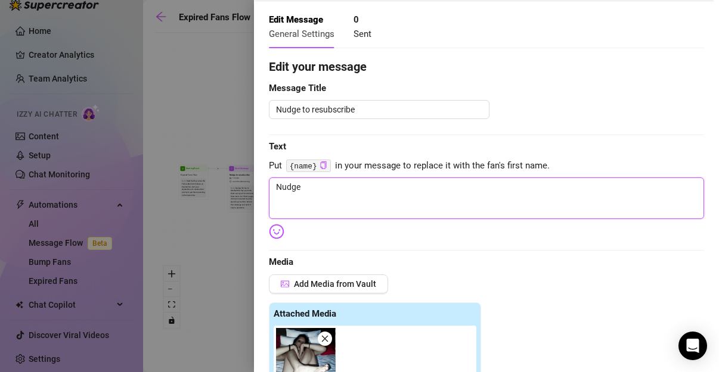
type textarea "Nudge"
type textarea "Nudg"
type textarea "Nud"
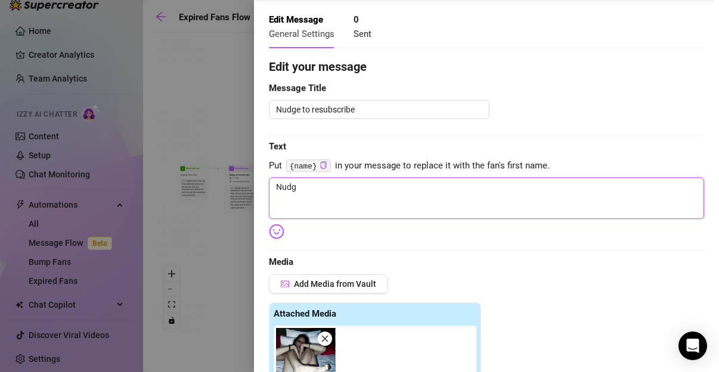
type textarea "Nud"
type textarea "Nu"
type textarea "N"
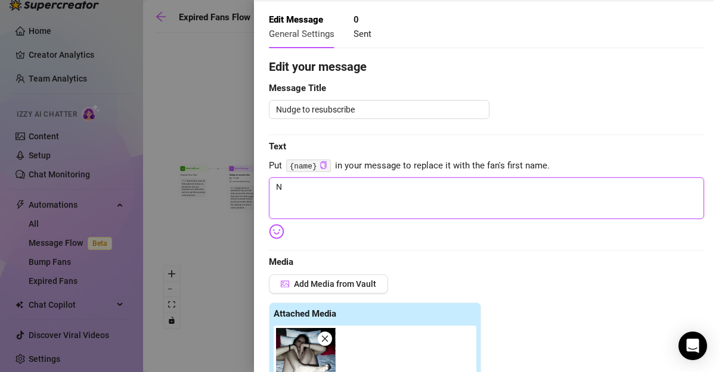
type textarea "Write your message here"
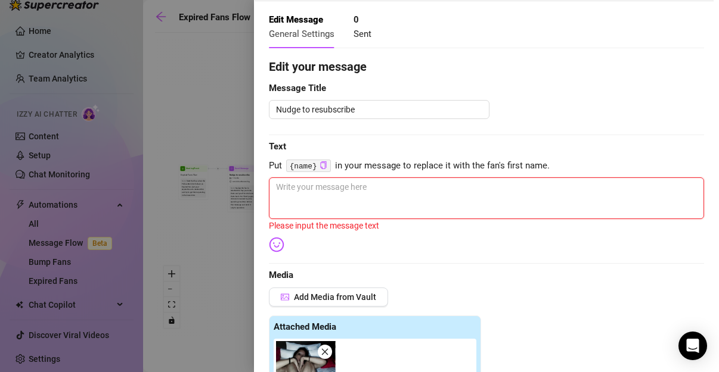
type textarea "H"
type textarea "HE"
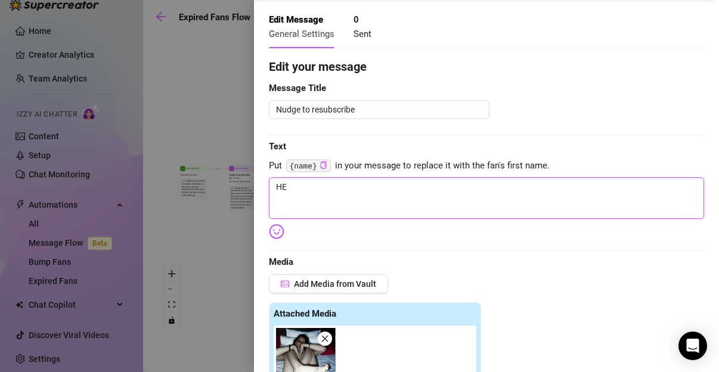
type textarea "H"
type textarea "He"
type textarea "Hel"
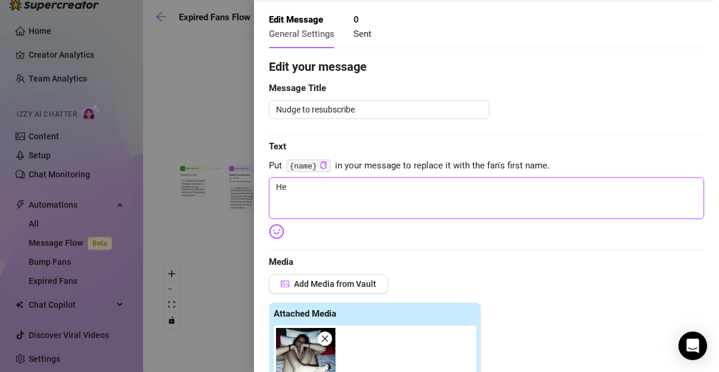
type textarea "Hel"
type textarea "Hell"
type textarea "Hello"
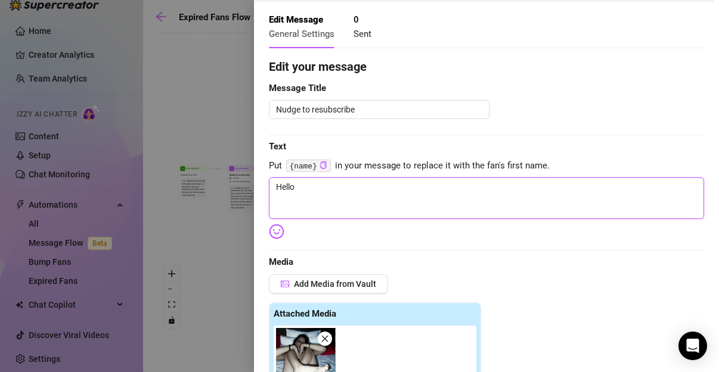
type textarea "Hello"
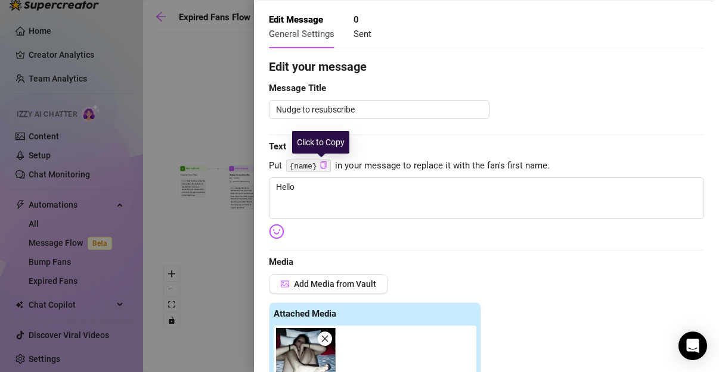
click at [319, 168] on icon "copy" at bounding box center [323, 165] width 8 height 8
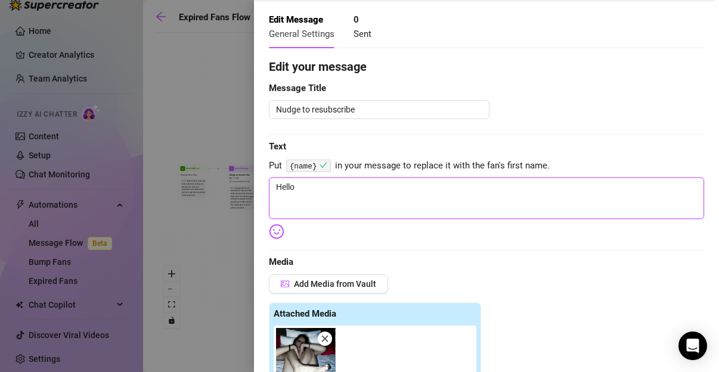
click at [306, 185] on textarea "Hello" at bounding box center [486, 199] width 435 height 42
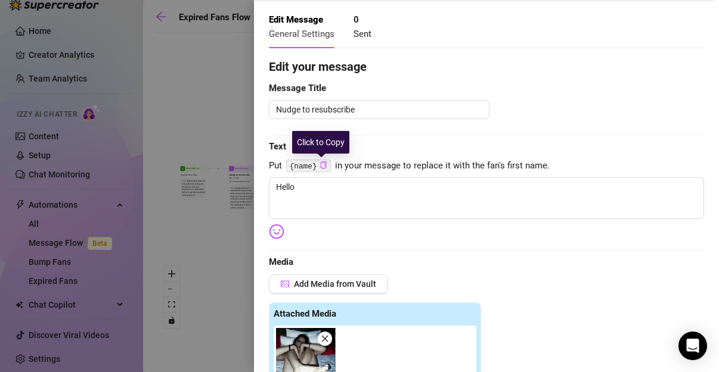
click at [317, 170] on code "{name}" at bounding box center [308, 166] width 45 height 13
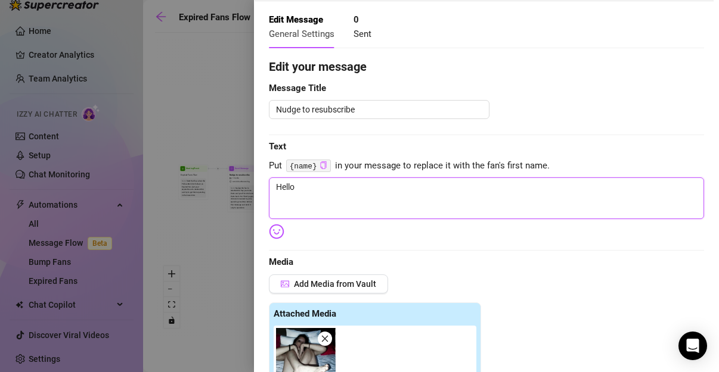
click at [306, 218] on textarea "Hello" at bounding box center [486, 199] width 435 height 42
paste textarea "{name}"
type textarea "Hello {name}"
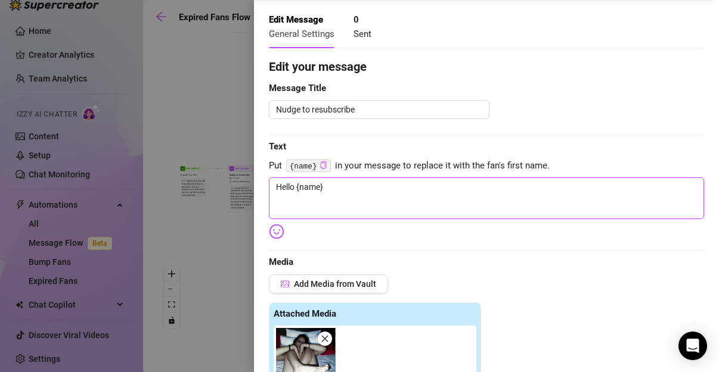
type textarea "Hello {name}"
type textarea "Hello {name} i"
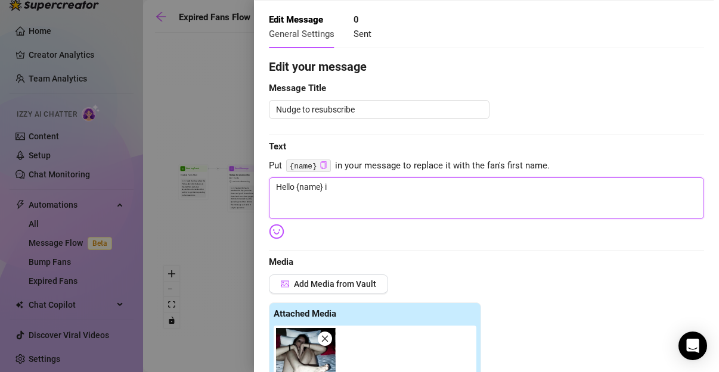
type textarea "Hello {name} i h"
type textarea "Hello {name} i ha"
type textarea "Hello {name} i hav"
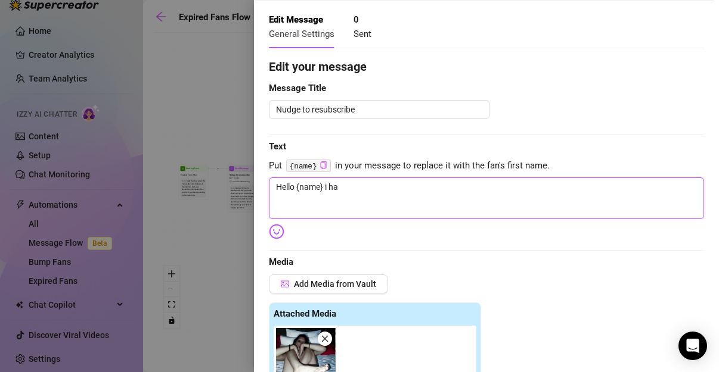
type textarea "Hello {name} i hav"
type textarea "Hello {name} i have"
type textarea "Hello {name} i have a"
type textarea "Hello {name} i have ad"
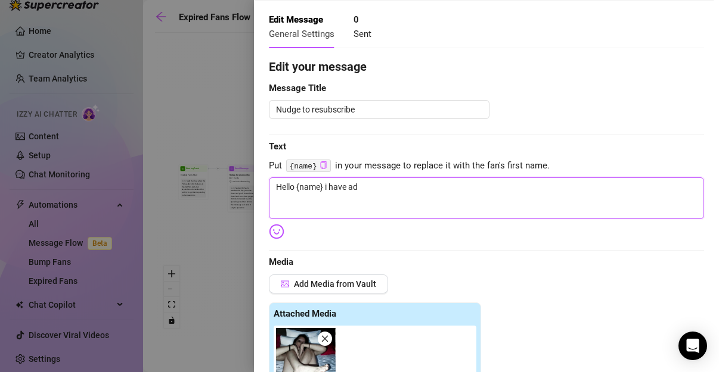
type textarea "Hello {name} i have add"
type textarea "Hello {name} i have adde"
type textarea "Hello {name} i have added"
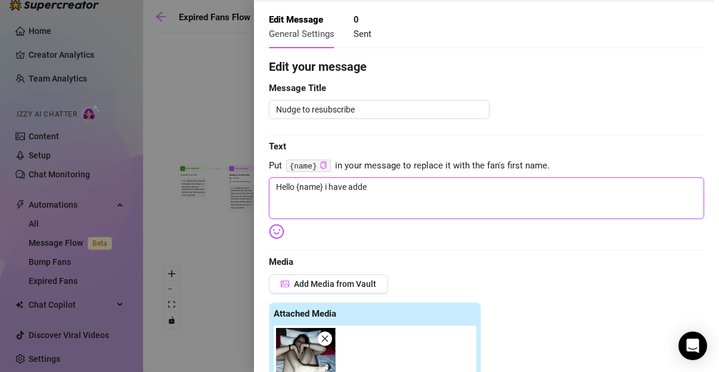
type textarea "Hello {name} i have added"
type textarea "Hello {name} i have added s"
type textarea "Hello {name} i have added so"
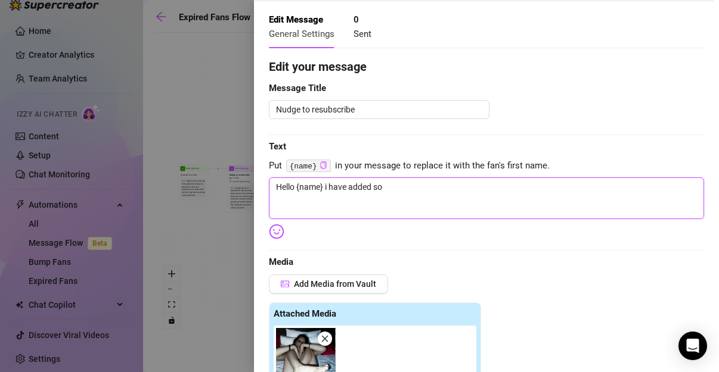
type textarea "Hello {name} i have added som"
type textarea "Hello {name} i have added some"
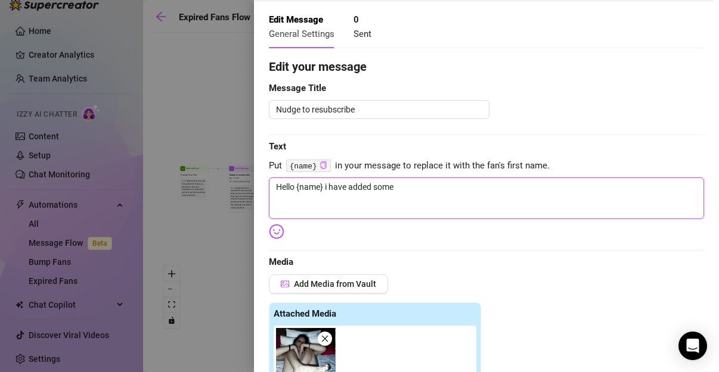
type textarea "Hello {name} i have added some"
type textarea "Hello {name} i have added some n"
type textarea "Hello {name} i have added some ne"
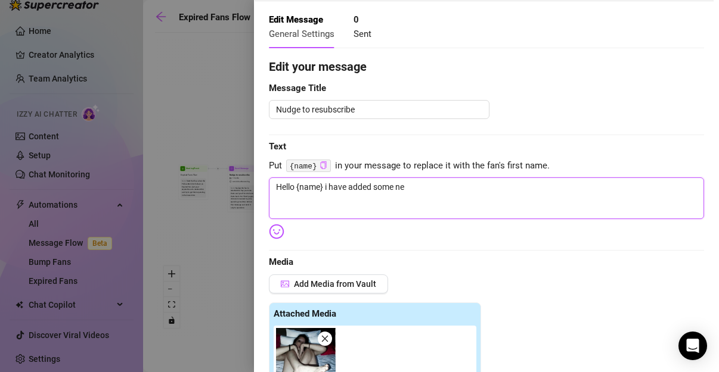
type textarea "Hello {name} i have added some new"
type textarea "Hello {name} i have added some new c"
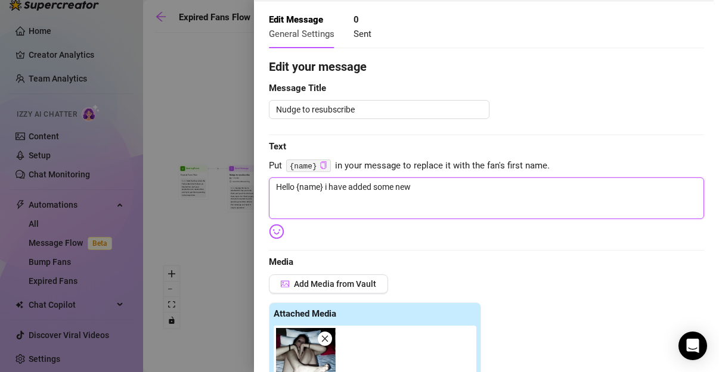
type textarea "Hello {name} i have added some new c"
type textarea "Hello {name} i have added some new co"
type textarea "Hello {name} i have added some new con"
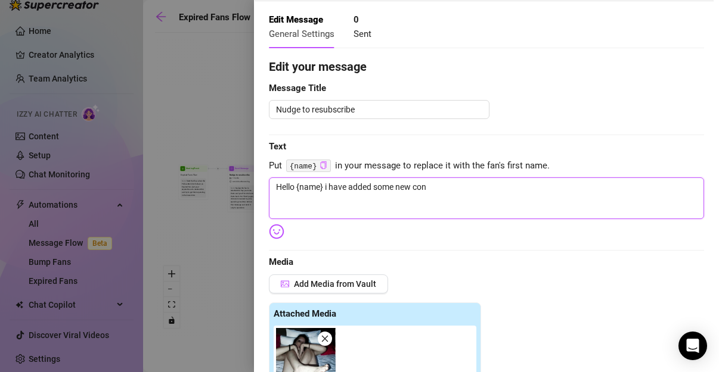
type textarea "Hello {name} i have added some new cont"
type textarea "Hello {name} i have added some new contc"
type textarea "Hello {name} i have added some new cont"
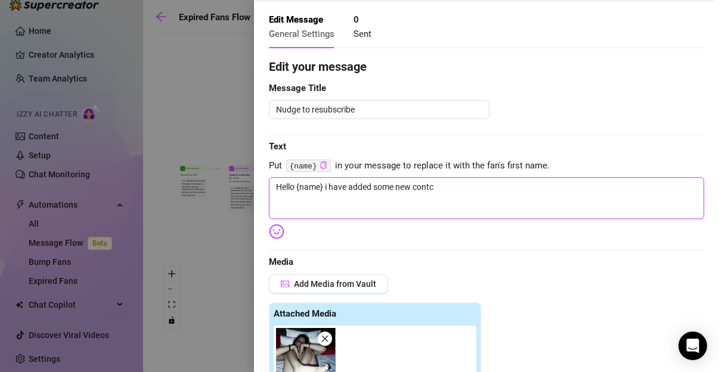
type textarea "Hello {name} i have added some new cont"
type textarea "Hello {name} i have added some new contn"
type textarea "Hello {name} i have added some new cont"
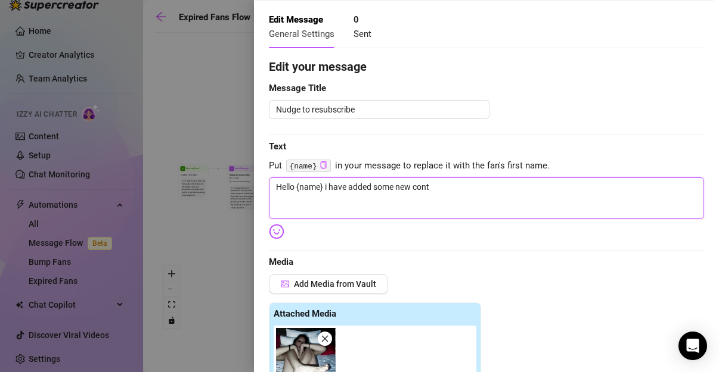
type textarea "Hello {name} i have added some new con"
type textarea "Hello {name} i have added some new cont"
type textarea "Hello {name} i have added some new contt"
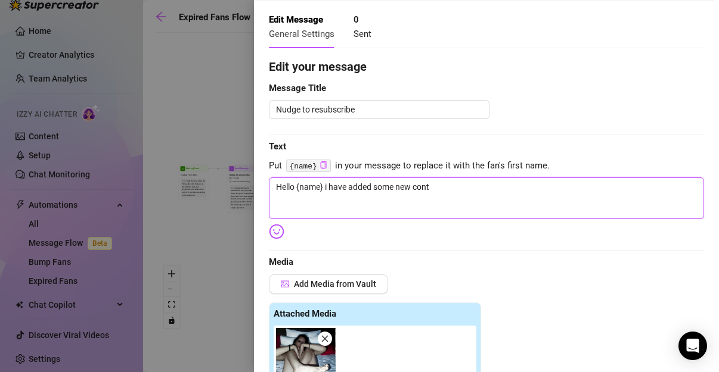
type textarea "Hello {name} i have added some new contt"
type textarea "Hello {name} i have added some new cont"
type textarea "Hello {name} i have added some new [PERSON_NAME]"
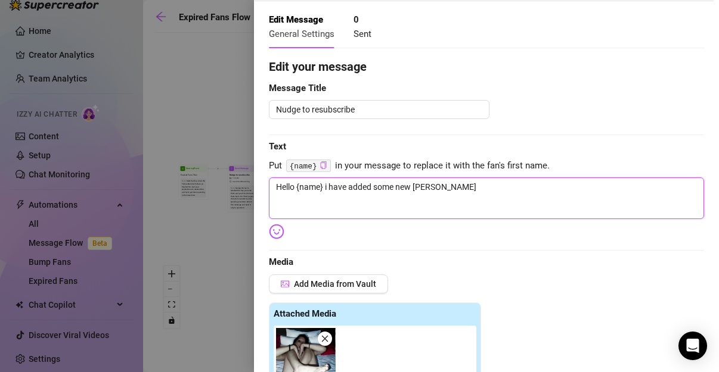
type textarea "Hello {name} i have added some new conten"
type textarea "Hello {name} i have added some new content"
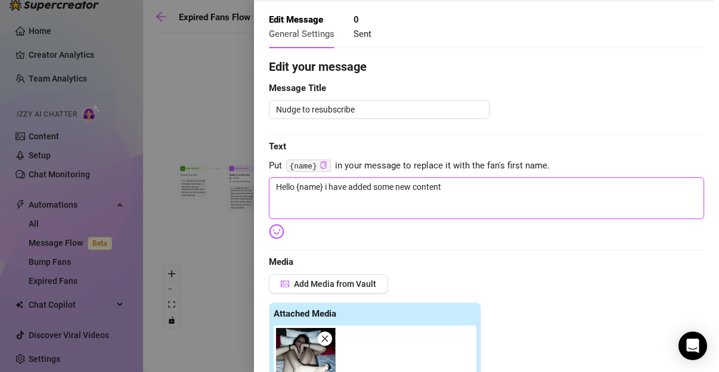
type textarea "Hello {name} i have added some new content i"
type textarea "Hello {name} i have added some new content in"
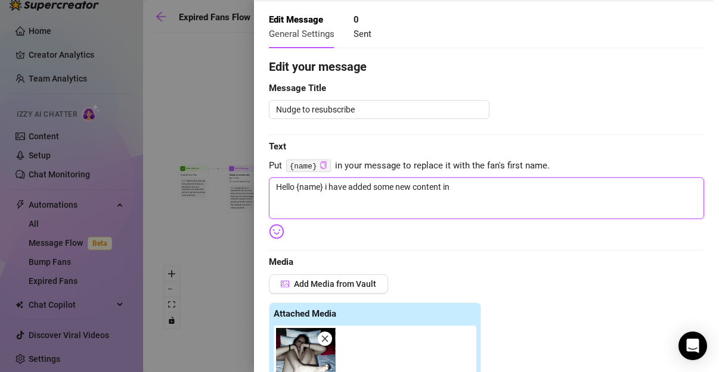
type textarea "Hello {name} i have added some new content in m"
type textarea "Hello {name} i have added some new content in my"
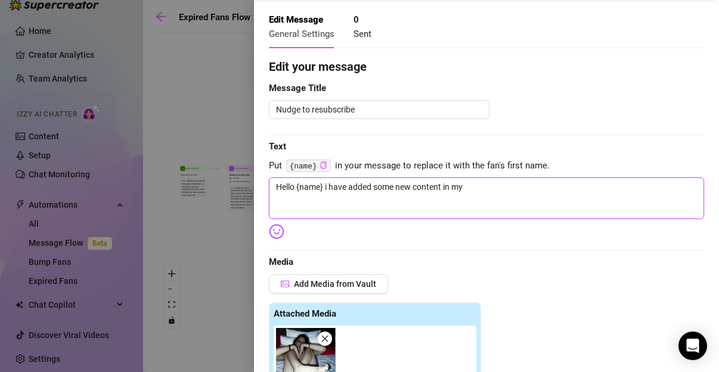
type textarea "Hello {name} i have added some new content in my"
type textarea "Hello {name} i have added some new content in my c"
type textarea "Hello {name} i have added some new content in my ch"
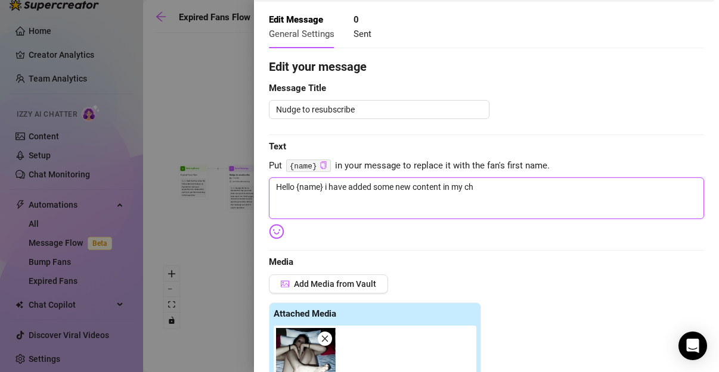
type textarea "Hello {name} i have added some new content in my cha"
type textarea "Hello {name} i have added some new content in my chan"
type textarea "Hello {name} i have added some new content in my chann"
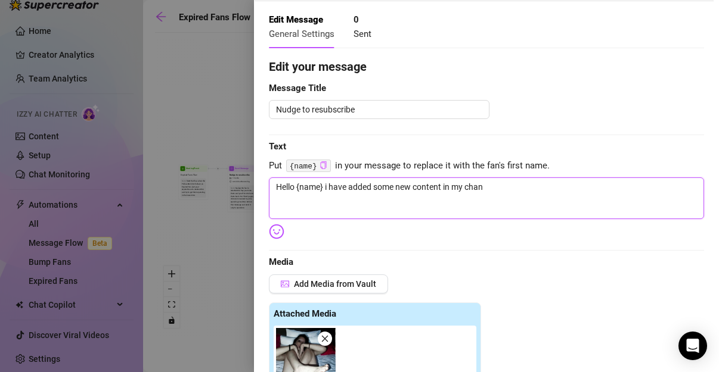
type textarea "Hello {name} i have added some new content in my chann"
type textarea "Hello {name} i have added some new content in my channe"
type textarea "Hello {name} i have added some new content in my channel"
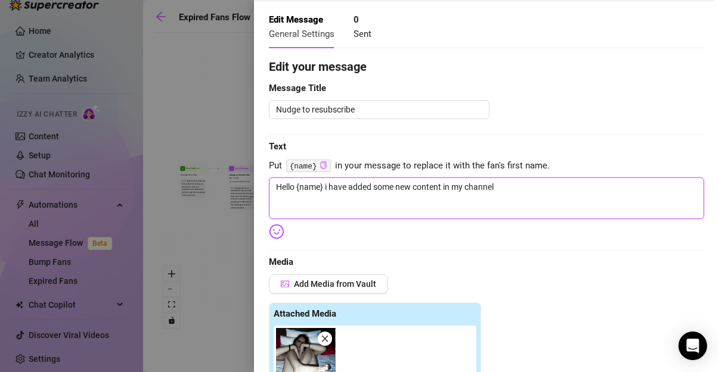
type textarea "Hello {name} i have added some new content in my channel"
type textarea "Hello {name} i have added some new content in my channel w"
type textarea "Hello {name} i have added some new content in my channel wo"
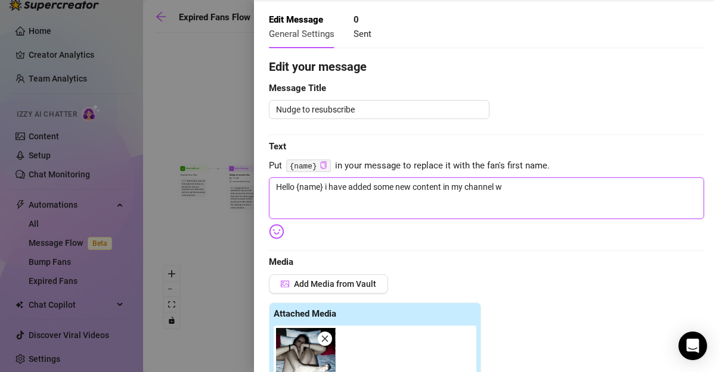
type textarea "Hello {name} i have added some new content in my channel wo"
type textarea "Hello {name} i have added some new content in my channel wor"
type textarea "Hello {name} i have added some new content in my channel wort"
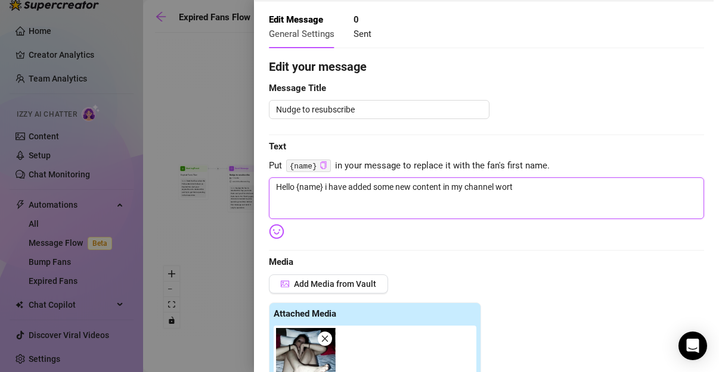
type textarea "Hello {name} i have added some new content in my channel worth"
type textarea "Hello {name} i have added some new content in my channel worth y"
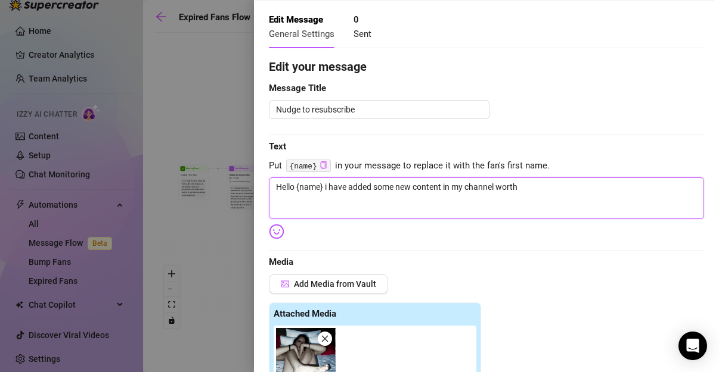
type textarea "Hello {name} i have added some new content in my channel worth y"
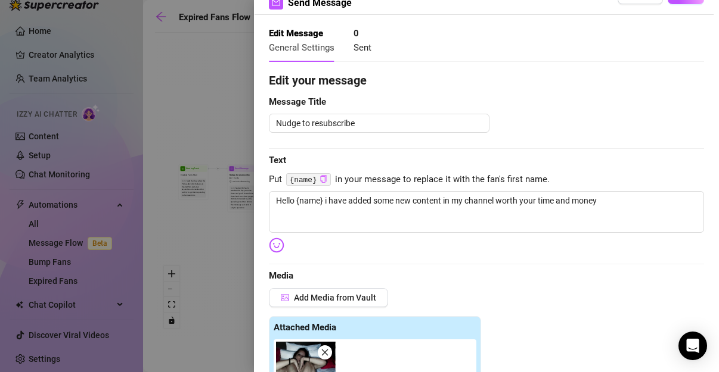
scroll to position [0, 0]
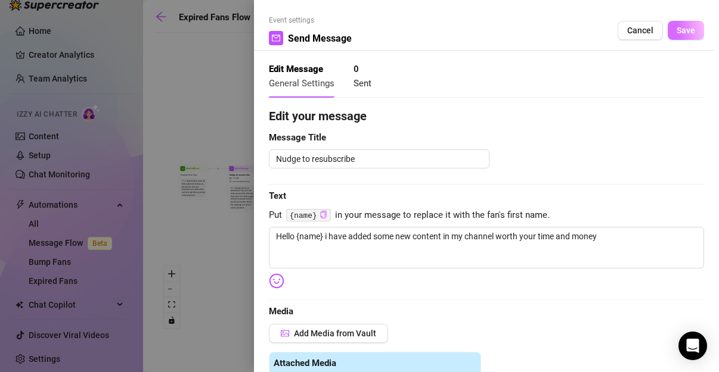
click at [679, 35] on button "Save" at bounding box center [685, 30] width 36 height 19
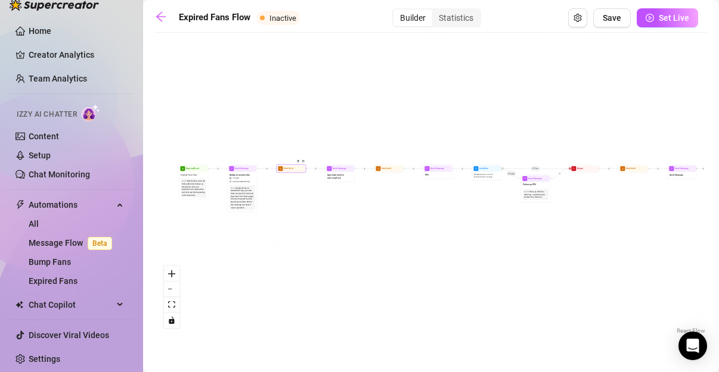
click at [290, 172] on div "Wait for 1d" at bounding box center [291, 168] width 30 height 8
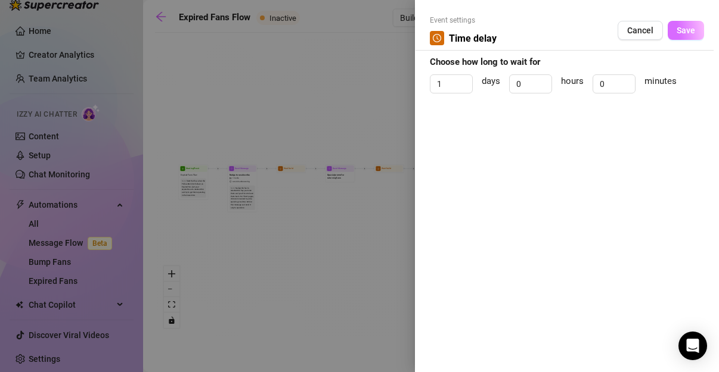
click at [678, 33] on span "Save" at bounding box center [685, 31] width 18 height 10
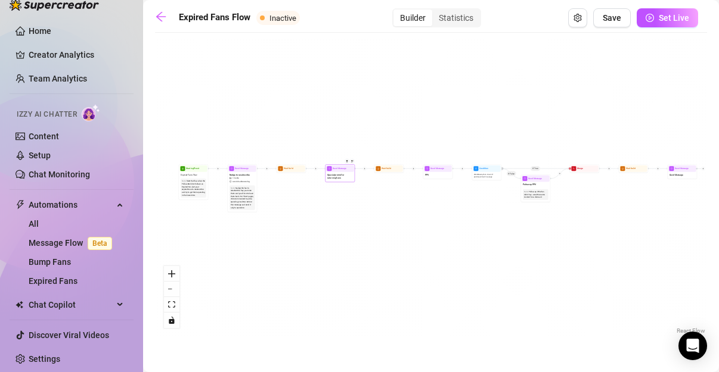
click at [340, 178] on span "Special promo for returning fans" at bounding box center [340, 176] width 26 height 7
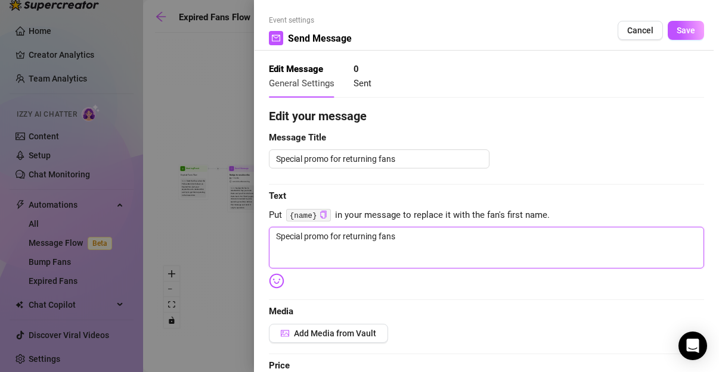
click at [393, 266] on textarea "Special promo for returning fans" at bounding box center [486, 248] width 435 height 42
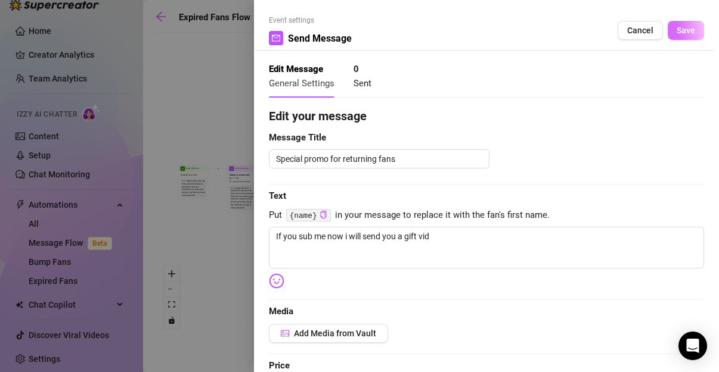
click at [676, 35] on span "Save" at bounding box center [685, 31] width 18 height 10
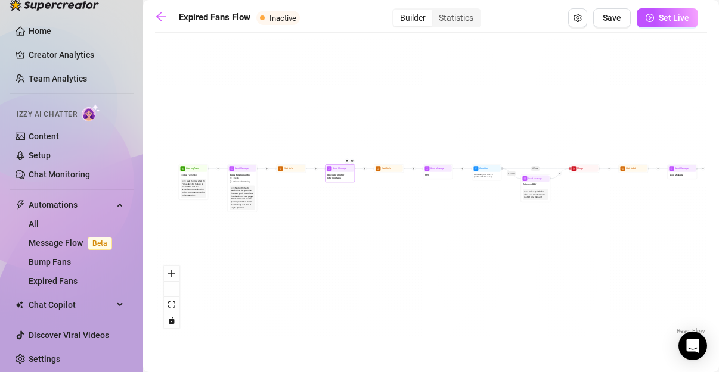
click at [336, 176] on span "Special promo for returning fans" at bounding box center [340, 176] width 26 height 7
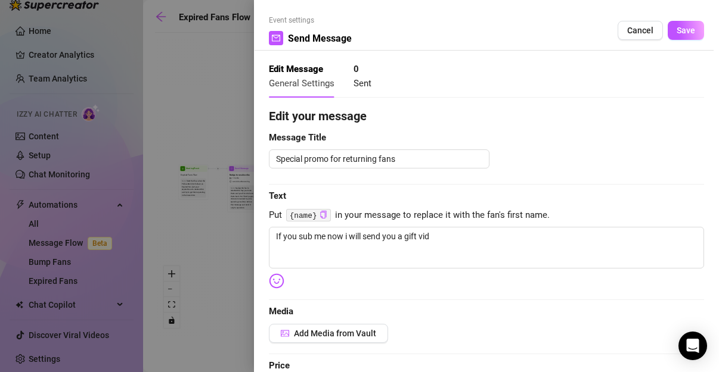
click at [182, 108] on div at bounding box center [359, 186] width 719 height 372
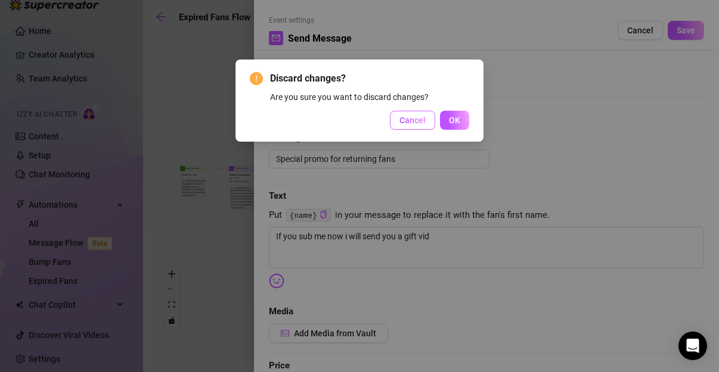
click at [421, 126] on button "Cancel" at bounding box center [412, 120] width 45 height 19
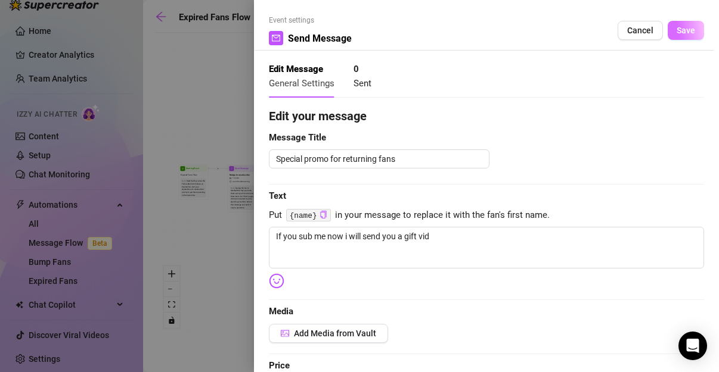
click at [676, 29] on span "Save" at bounding box center [685, 31] width 18 height 10
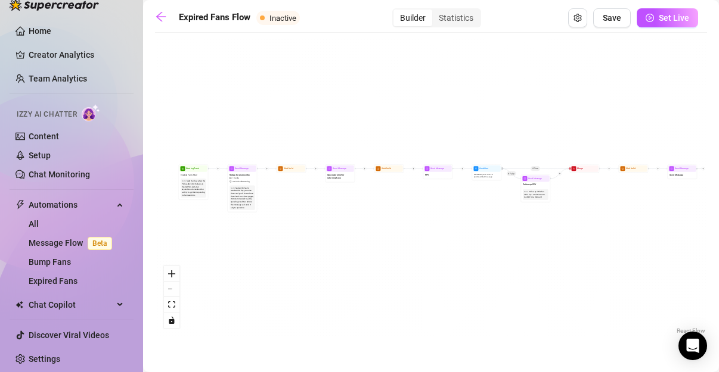
click at [394, 181] on div "If True If False Send Message Send Message Wait for 2d Merge Send Message Follo…" at bounding box center [431, 188] width 552 height 299
click at [375, 169] on span "clock-circle" at bounding box center [377, 168] width 5 height 5
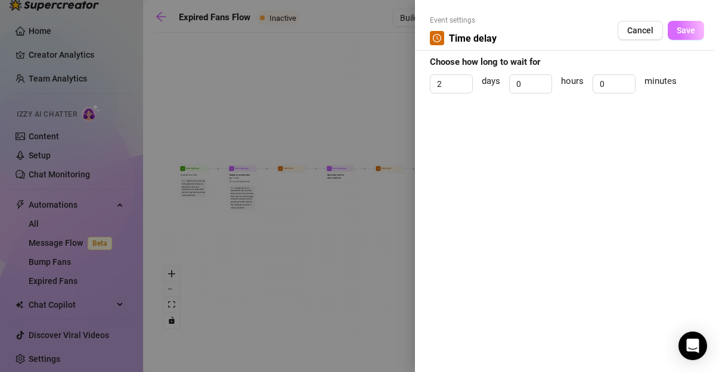
click at [681, 33] on span "Save" at bounding box center [685, 31] width 18 height 10
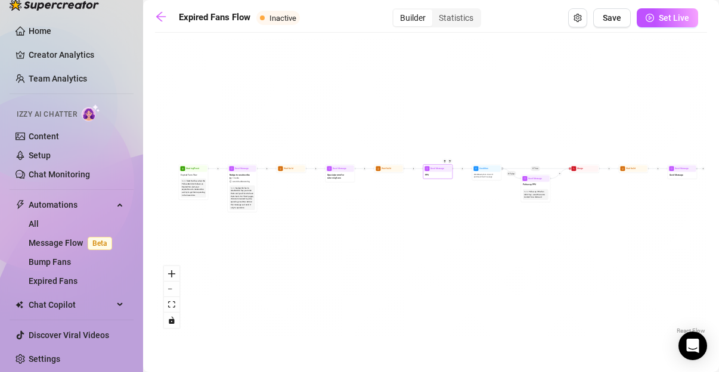
click at [431, 178] on div "PPV" at bounding box center [438, 175] width 28 height 6
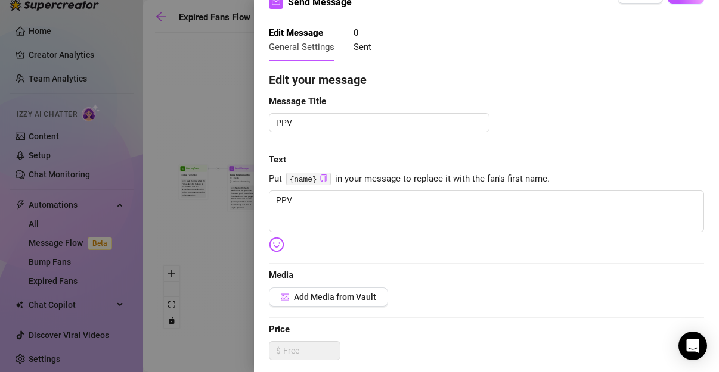
scroll to position [49, 0]
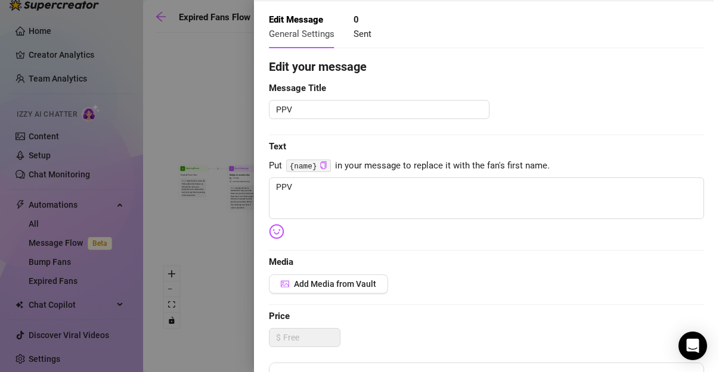
click at [494, 219] on div "Edit your message Message Title PPV Text Put {name} in your message to replace …" at bounding box center [486, 318] width 435 height 521
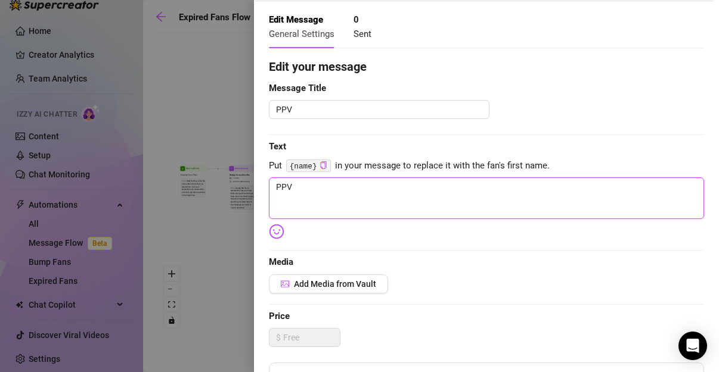
click at [421, 204] on textarea "PPV" at bounding box center [486, 199] width 435 height 42
paste textarea "{name}"
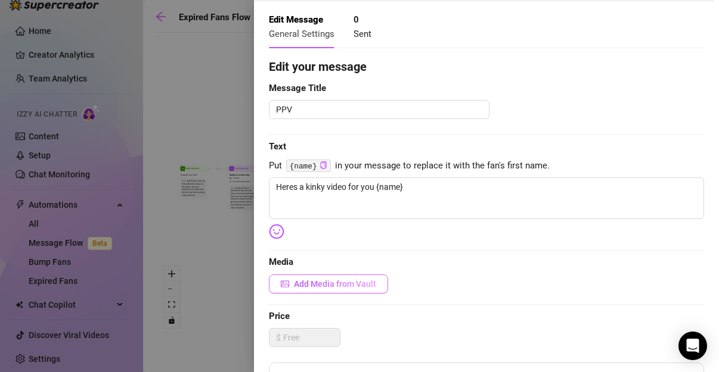
click at [365, 283] on span "Add Media from Vault" at bounding box center [335, 284] width 82 height 10
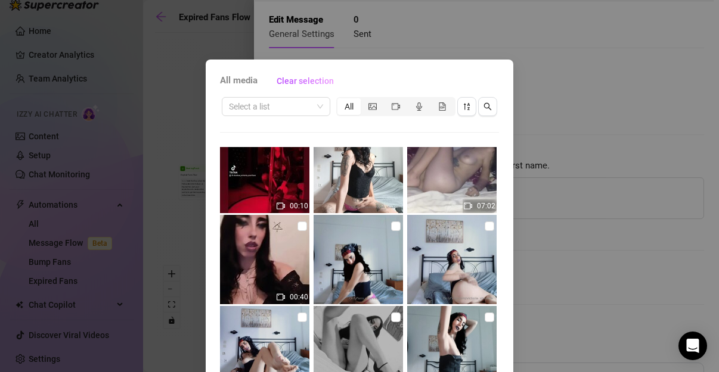
scroll to position [2435, 0]
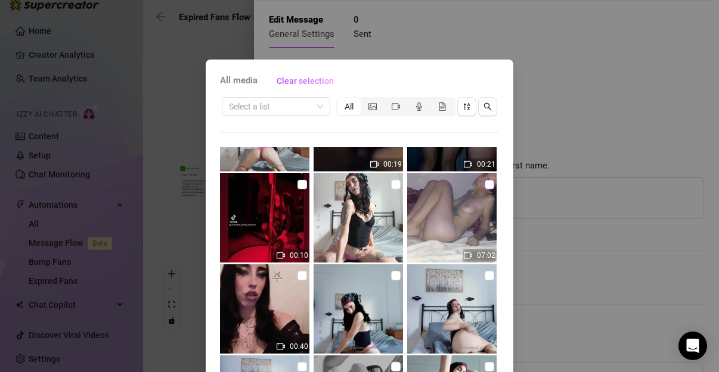
click at [484, 185] on input "checkbox" at bounding box center [489, 185] width 10 height 10
click at [577, 86] on div "All media Clear selection Select a list All 01:32 00:17 00:13 01:17 00:13 00:45…" at bounding box center [359, 186] width 719 height 372
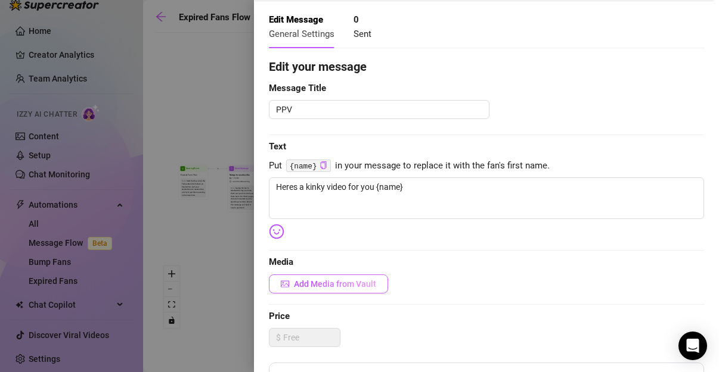
click at [333, 281] on span "Add Media from Vault" at bounding box center [335, 284] width 82 height 10
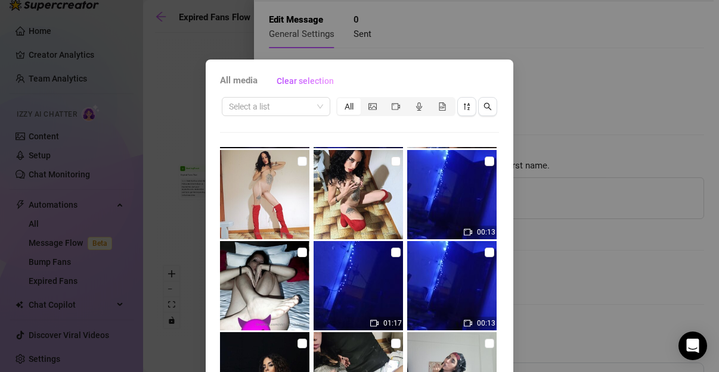
scroll to position [149, 0]
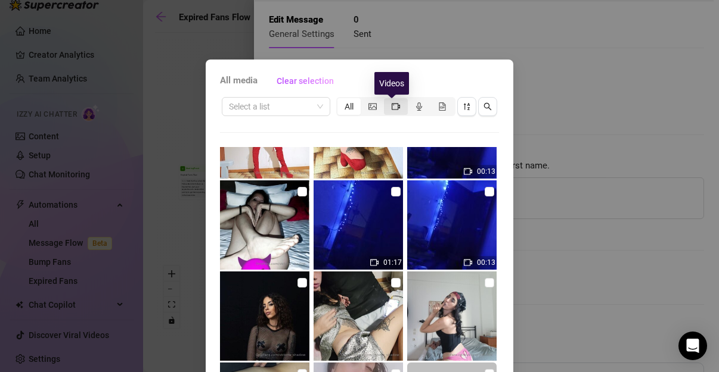
click at [391, 104] on icon "video-camera" at bounding box center [395, 106] width 8 height 8
click at [387, 100] on input "segmented control" at bounding box center [387, 100] width 0 height 0
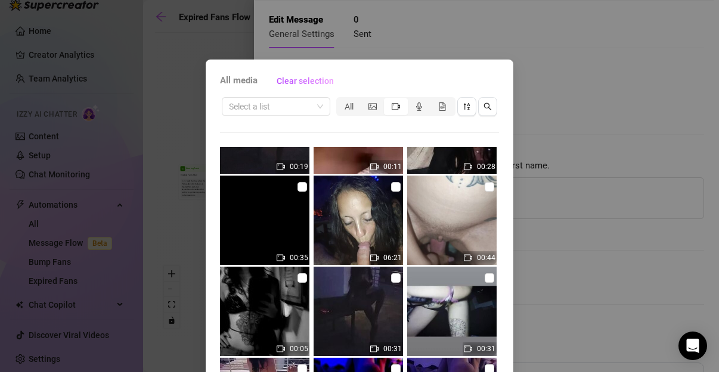
scroll to position [397, 0]
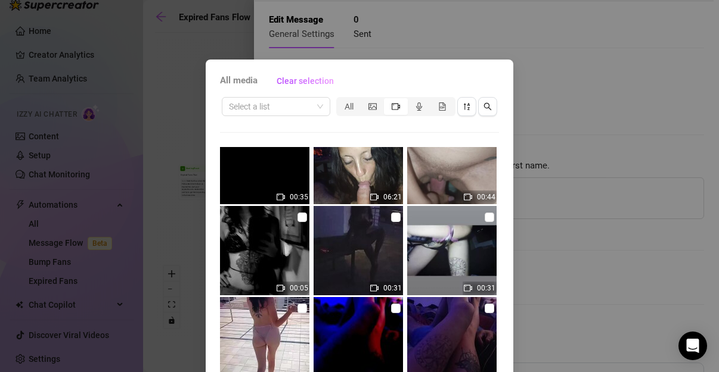
click at [554, 55] on div "All media Clear selection Select a list All 01:32 00:17 00:13 01:17 00:13 00:45…" at bounding box center [359, 186] width 719 height 372
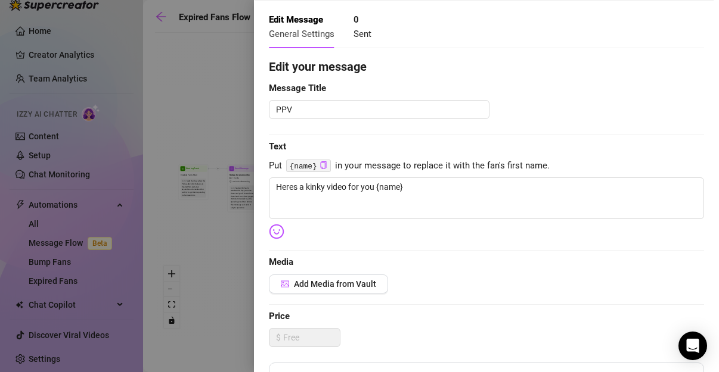
click at [438, 32] on div "Edit Message General Settings 0 Sent" at bounding box center [486, 27] width 435 height 42
click at [347, 97] on div "Edit your message Message Title PPV Text Put {name} in your message to replace …" at bounding box center [486, 318] width 435 height 521
click at [116, 153] on div at bounding box center [359, 186] width 719 height 372
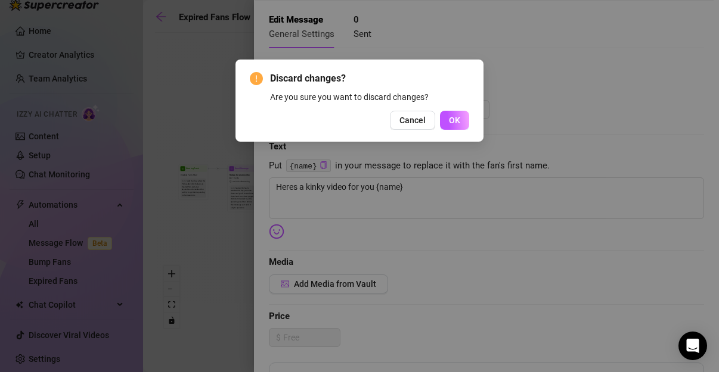
click at [477, 125] on div "Discard changes? Are you sure you want to discard changes? Cancel OK" at bounding box center [359, 101] width 248 height 82
click at [448, 121] on button "OK" at bounding box center [454, 120] width 29 height 19
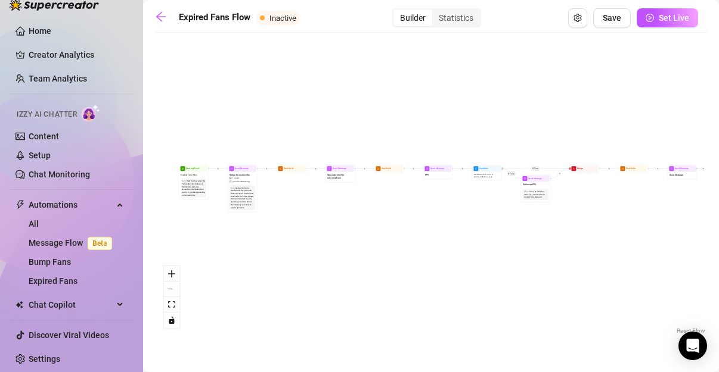
drag, startPoint x: 294, startPoint y: 6, endPoint x: 271, endPoint y: 11, distance: 23.1
click at [293, 6] on main "Expired Fans Flow Inactive Builder Statistics Save Set Live If True If False Se…" at bounding box center [431, 186] width 576 height 372
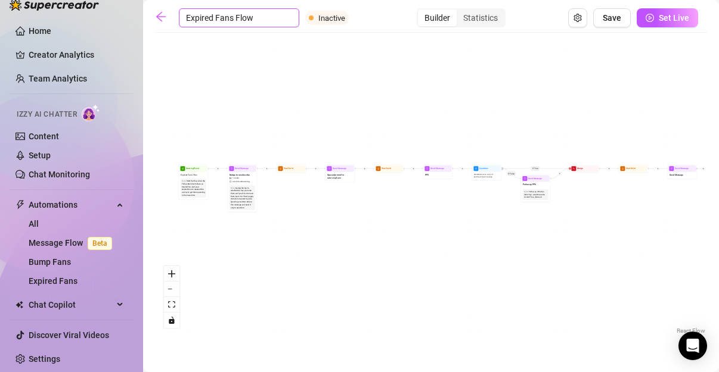
click at [226, 22] on input "Expired Fans Flow" at bounding box center [239, 17] width 120 height 19
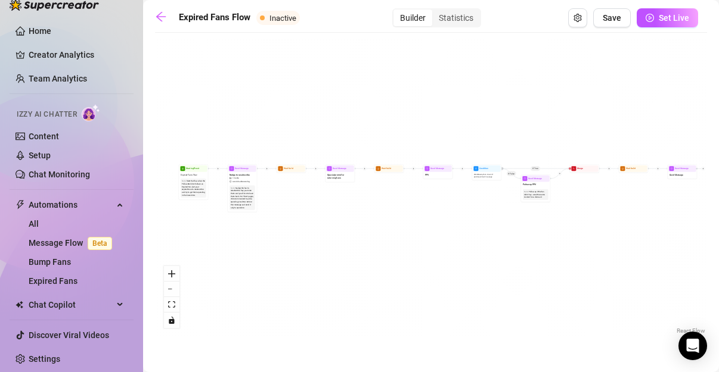
click at [257, 40] on div "If True If False Send Message Send Message Wait for 2d Merge Send Message Follo…" at bounding box center [431, 188] width 552 height 299
click at [29, 10] on img at bounding box center [54, 5] width 89 height 12
click at [165, 17] on icon "arrow-left" at bounding box center [161, 17] width 10 height 10
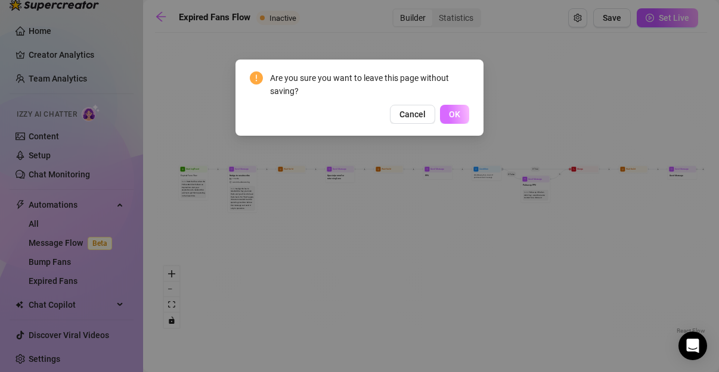
click at [461, 114] on button "OK" at bounding box center [454, 114] width 29 height 19
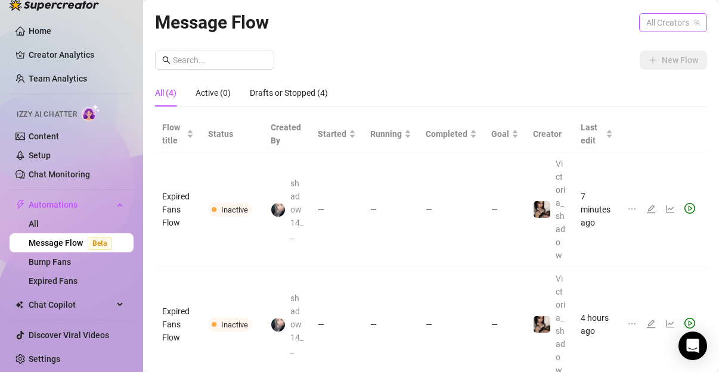
click at [655, 20] on span "All Creators" at bounding box center [673, 23] width 54 height 18
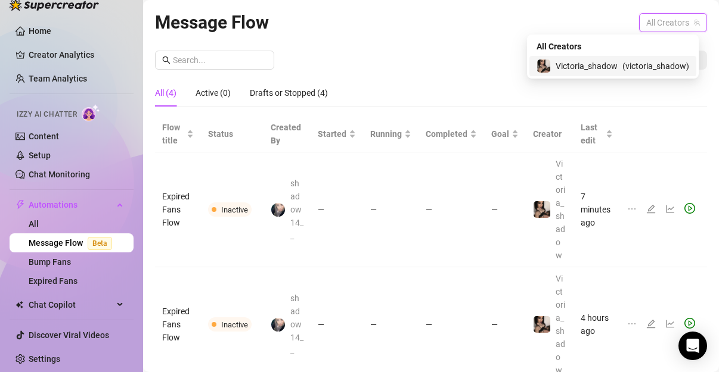
click at [585, 61] on span "Victoria_shadow" at bounding box center [586, 66] width 62 height 13
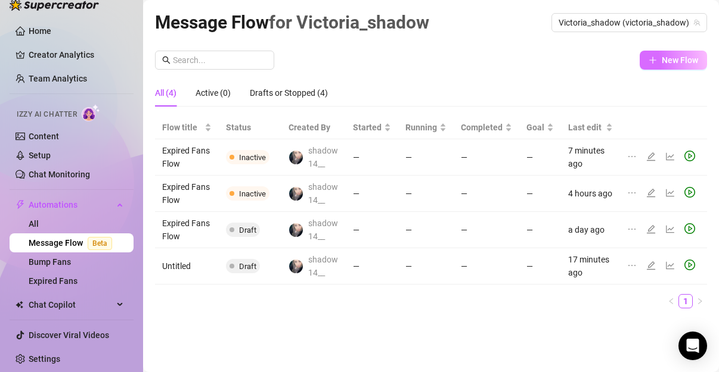
click at [673, 65] on span "New Flow" at bounding box center [679, 60] width 36 height 10
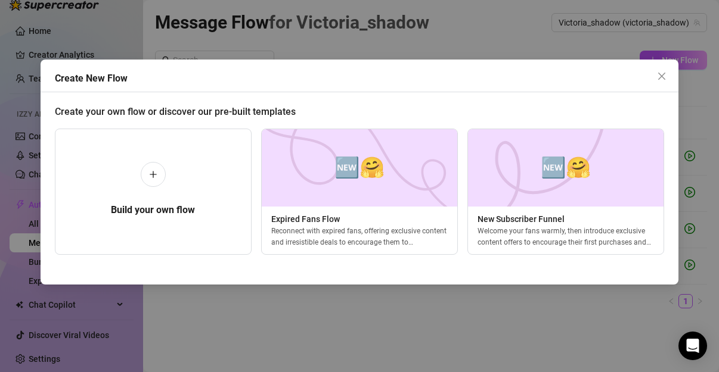
scroll to position [0, 5]
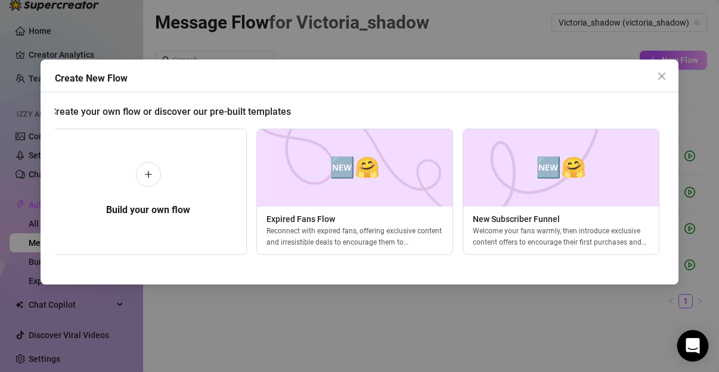
click at [693, 354] on div "Open Intercom Messenger" at bounding box center [693, 347] width 32 height 32
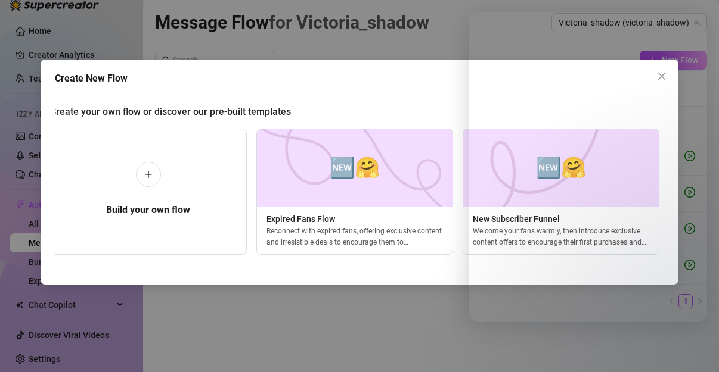
click at [152, 307] on div "Create New Flow Create your own flow or discover our pre-built templates Build …" at bounding box center [359, 186] width 719 height 372
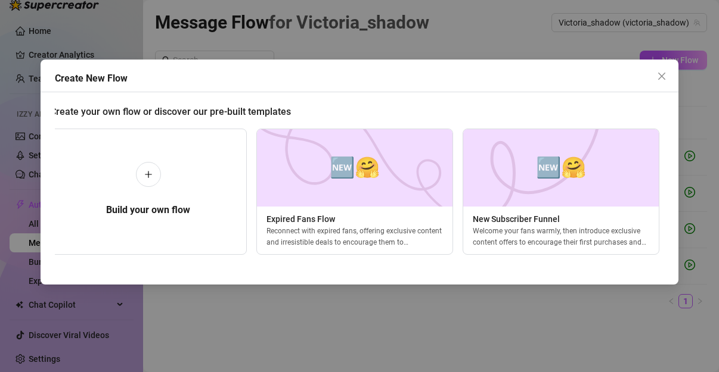
click at [663, 85] on div "Create New Flow Create your own flow or discover our pre-built templates Build …" at bounding box center [359, 186] width 719 height 372
click at [658, 75] on div "Create New Flow Create your own flow or discover our pre-built templates Build …" at bounding box center [359, 186] width 719 height 372
click at [658, 76] on div "Create New Flow Create your own flow or discover our pre-built templates Build …" at bounding box center [359, 186] width 719 height 372
drag, startPoint x: 668, startPoint y: 80, endPoint x: 655, endPoint y: 55, distance: 27.7
click at [667, 80] on div "Create New Flow Create your own flow or discover our pre-built templates Build …" at bounding box center [359, 186] width 719 height 372
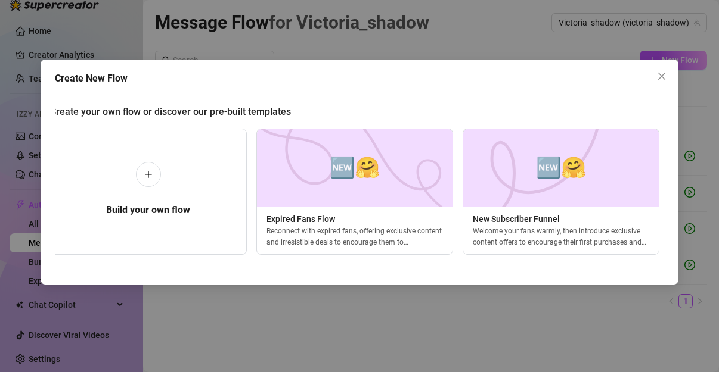
click at [665, 77] on div "Create New Flow Create your own flow or discover our pre-built templates Build …" at bounding box center [359, 186] width 719 height 372
click at [657, 70] on div "Create New Flow Create your own flow or discover our pre-built templates Build …" at bounding box center [359, 186] width 719 height 372
drag, startPoint x: 657, startPoint y: 74, endPoint x: 663, endPoint y: 80, distance: 8.4
click at [658, 76] on div "Create New Flow Create your own flow or discover our pre-built templates Build …" at bounding box center [359, 186] width 719 height 372
click at [664, 85] on div "Create New Flow Create your own flow or discover our pre-built templates Build …" at bounding box center [359, 186] width 719 height 372
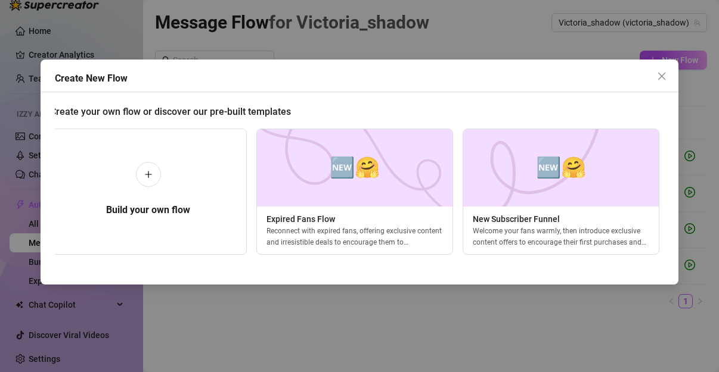
click at [658, 68] on div "Create New Flow Create your own flow or discover our pre-built templates Build …" at bounding box center [359, 186] width 719 height 372
click at [659, 80] on div "Create New Flow Create your own flow or discover our pre-built templates Build …" at bounding box center [359, 186] width 719 height 372
click at [660, 82] on div "Create New Flow Create your own flow or discover our pre-built templates Build …" at bounding box center [359, 186] width 719 height 372
click at [661, 74] on div "Create New Flow Create your own flow or discover our pre-built templates Build …" at bounding box center [359, 186] width 719 height 372
click at [661, 76] on div "Create New Flow Create your own flow or discover our pre-built templates Build …" at bounding box center [359, 186] width 719 height 372
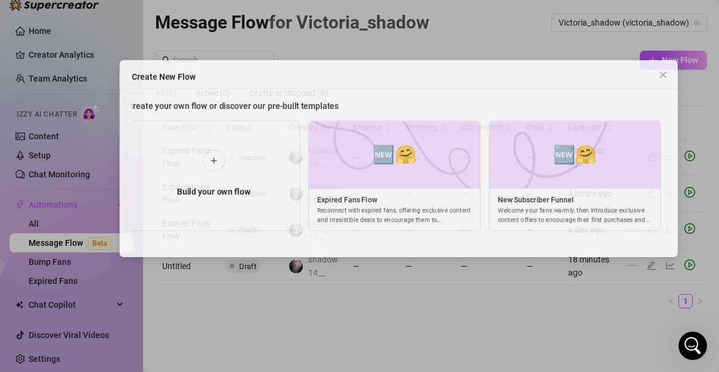
scroll to position [0, 0]
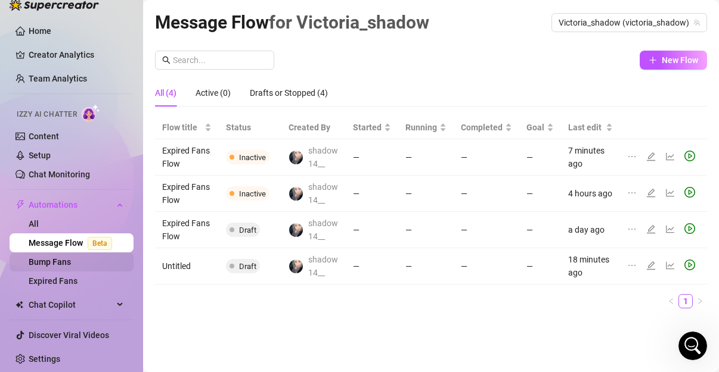
click at [67, 267] on link "Bump Fans" at bounding box center [50, 262] width 42 height 10
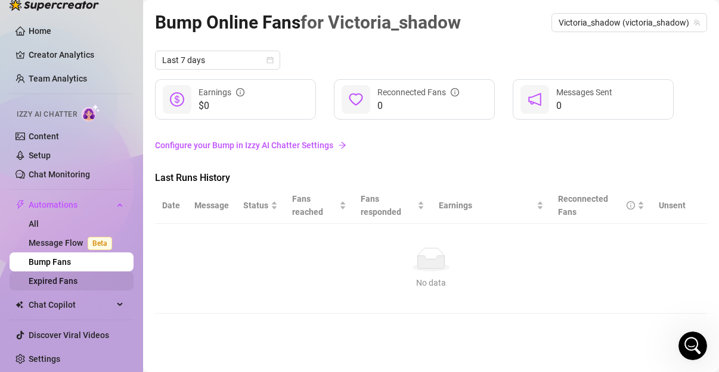
click at [70, 278] on link "Expired Fans" at bounding box center [53, 281] width 49 height 10
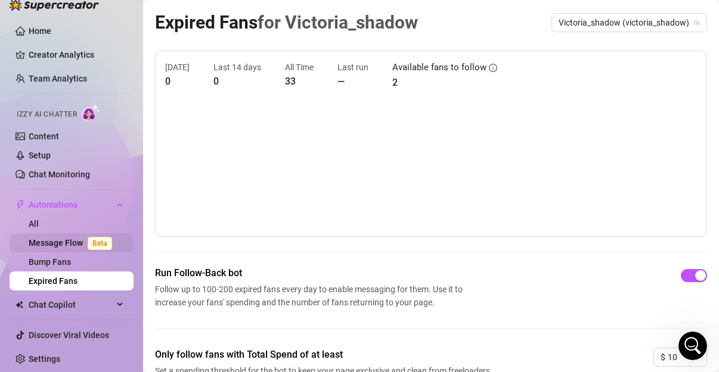
click at [65, 243] on link "Message Flow Beta" at bounding box center [73, 243] width 88 height 10
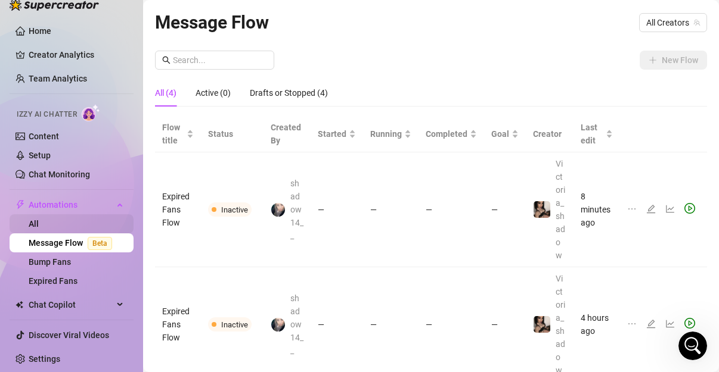
click at [39, 219] on link "All" at bounding box center [34, 224] width 10 height 10
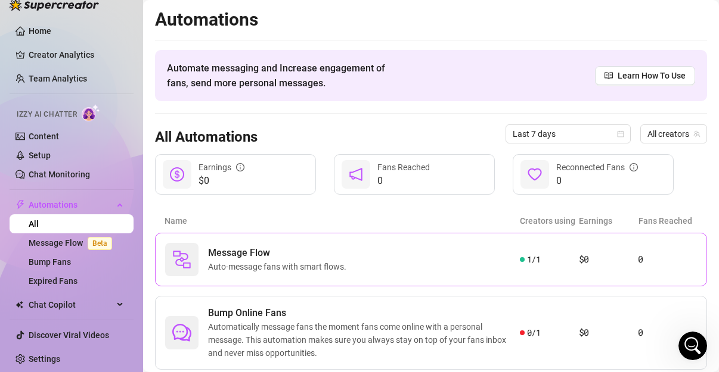
click at [511, 259] on div "Message Flow Auto-message fans with smart flows." at bounding box center [342, 259] width 355 height 33
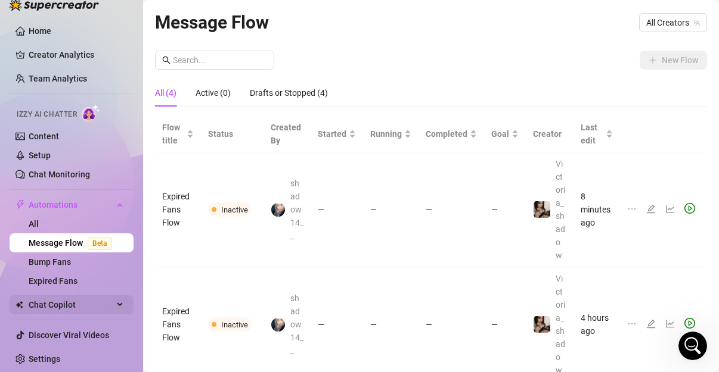
click at [96, 304] on span "Chat Copilot" at bounding box center [71, 305] width 85 height 19
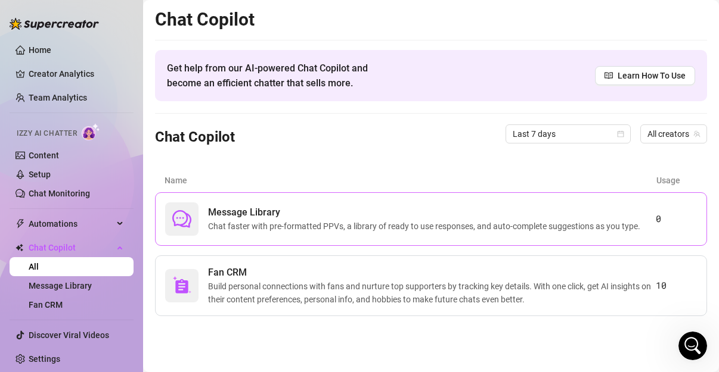
click at [300, 230] on span "Chat faster with pre-formatted PPVs, a library of ready to use responses, and a…" at bounding box center [426, 226] width 437 height 13
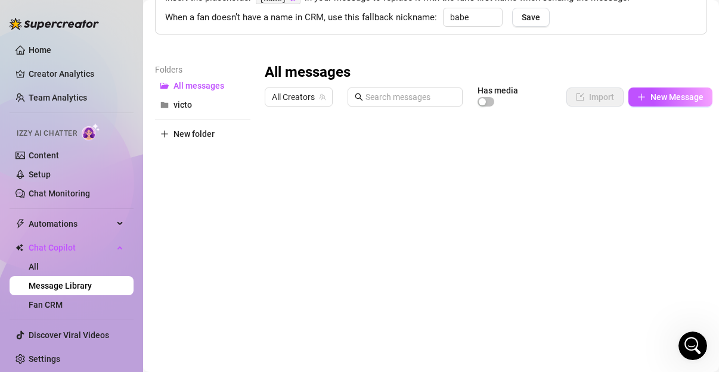
scroll to position [0, 157]
click at [500, 145] on div at bounding box center [488, 245] width 446 height 266
click at [504, 163] on div at bounding box center [488, 245] width 446 height 266
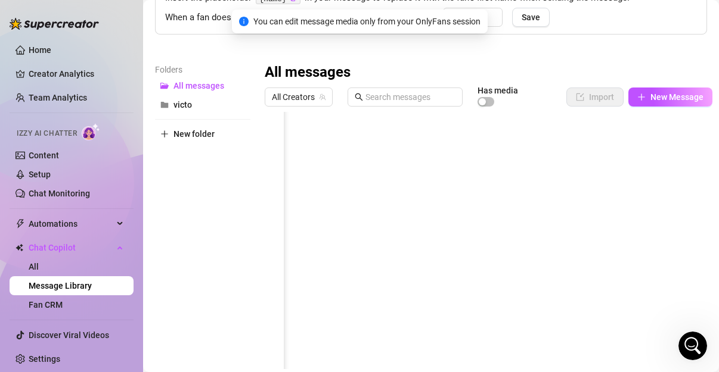
click at [502, 173] on div at bounding box center [488, 245] width 446 height 266
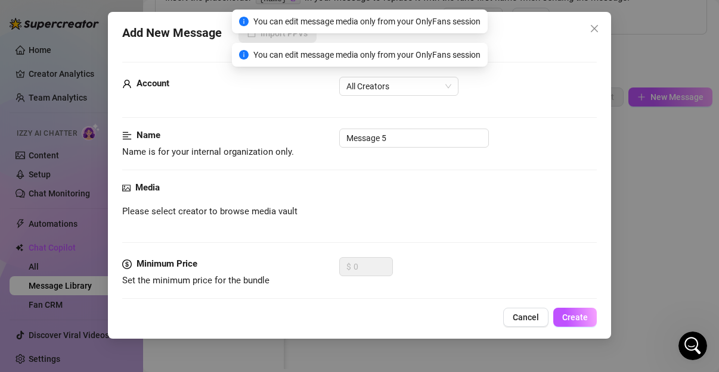
drag, startPoint x: 412, startPoint y: 364, endPoint x: 82, endPoint y: 368, distance: 329.5
click at [82, 368] on body "Home Creator Analytics Team Analytics Izzy AI Chatter Content Setup Chat Monito…" at bounding box center [359, 186] width 719 height 372
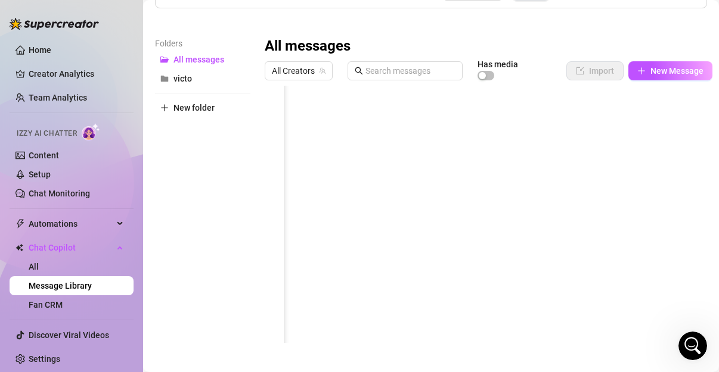
scroll to position [139, 0]
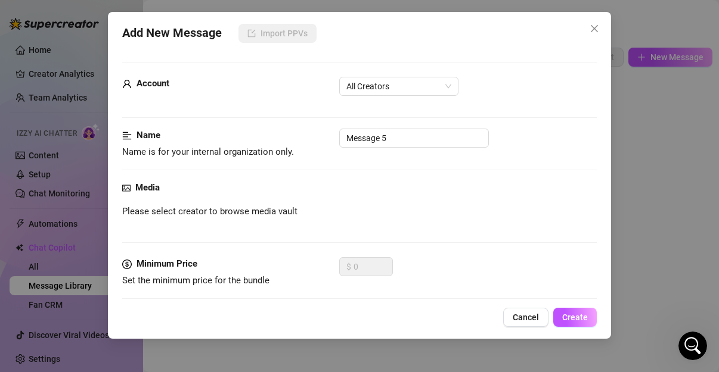
drag, startPoint x: 446, startPoint y: 327, endPoint x: 294, endPoint y: 355, distance: 155.1
click at [294, 355] on body "Home Creator Analytics Team Analytics Izzy AI Chatter Content Setup Chat Monito…" at bounding box center [359, 186] width 719 height 372
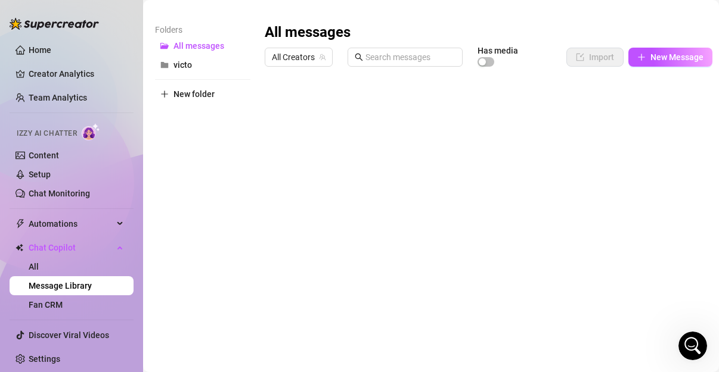
scroll to position [0, 0]
click at [51, 45] on link "Home" at bounding box center [40, 50] width 23 height 10
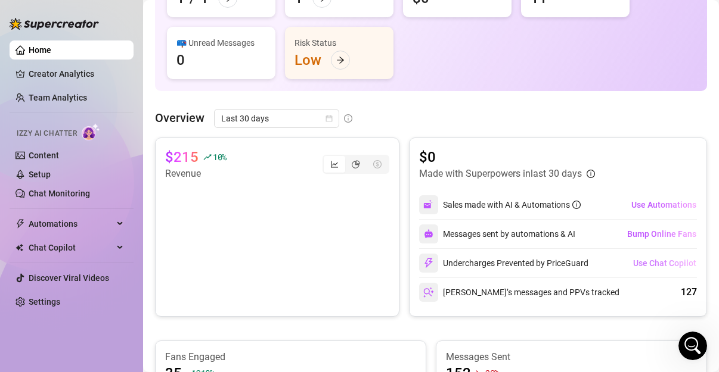
click at [658, 266] on span "Use Chat Copilot" at bounding box center [664, 264] width 63 height 10
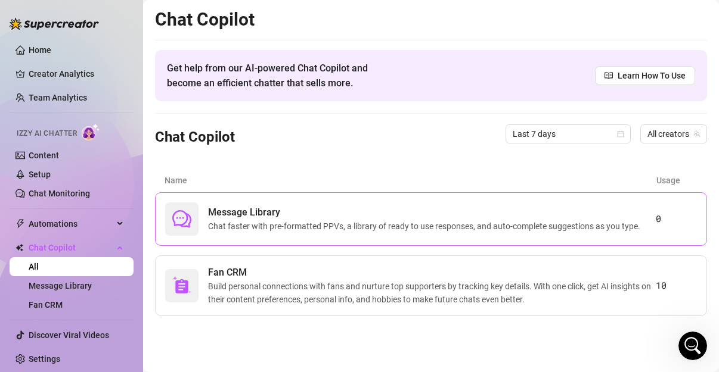
click at [577, 208] on span "Message Library" at bounding box center [426, 213] width 437 height 14
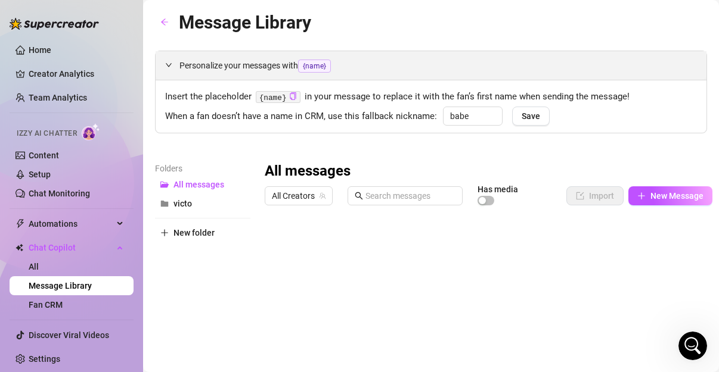
click at [238, 66] on span "Personalize your messages with {name}" at bounding box center [437, 66] width 517 height 14
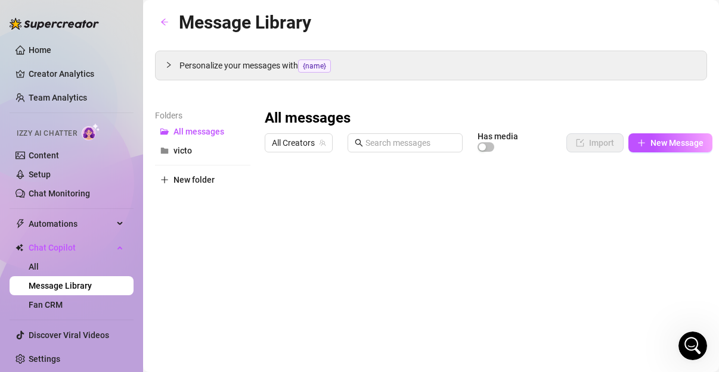
click at [520, 188] on div at bounding box center [488, 291] width 446 height 266
click at [497, 187] on div at bounding box center [488, 291] width 446 height 266
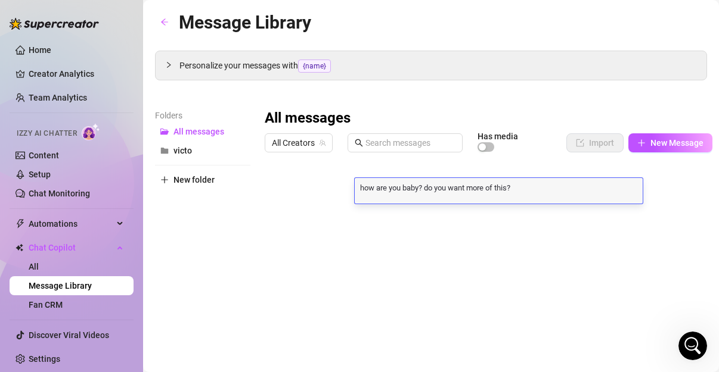
scroll to position [1, 0]
click at [507, 183] on textarea "how are you baby? do you want more of this?" at bounding box center [499, 187] width 288 height 11
click at [538, 179] on div "how are you baby? do you want more of this? how are you baby? do you want more …" at bounding box center [499, 191] width 288 height 26
click at [529, 148] on div "All Creators Has media Import New Message" at bounding box center [489, 143] width 448 height 20
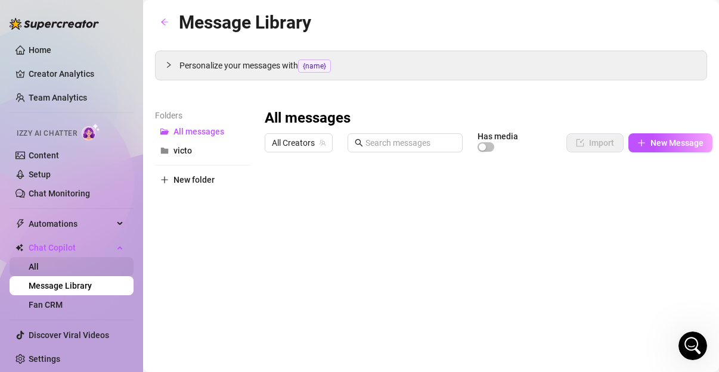
click at [39, 262] on link "All" at bounding box center [34, 267] width 10 height 10
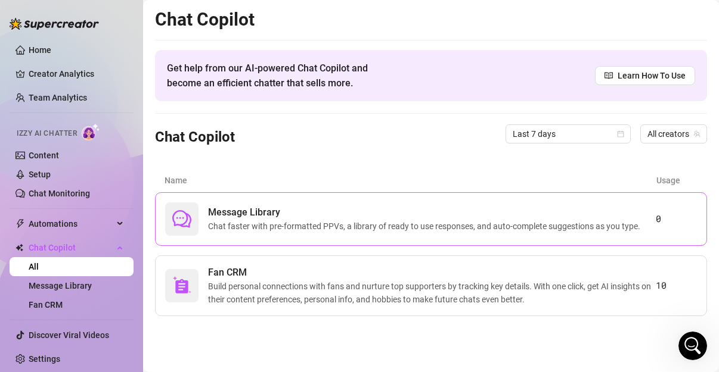
click at [234, 217] on span "Message Library" at bounding box center [426, 213] width 437 height 14
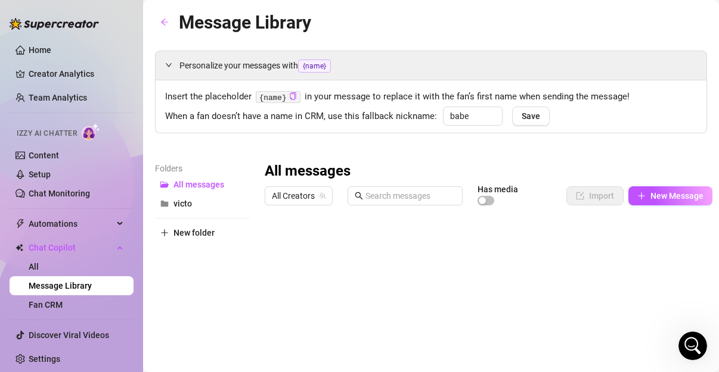
click at [275, 243] on div at bounding box center [488, 344] width 446 height 266
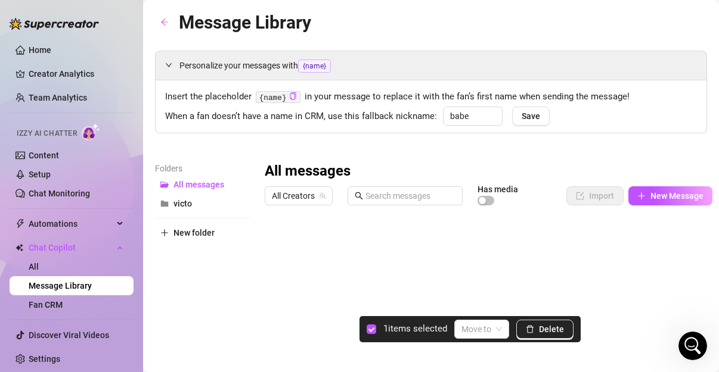
click at [274, 261] on div at bounding box center [488, 344] width 446 height 266
click at [280, 288] on div at bounding box center [488, 344] width 446 height 266
click at [274, 272] on div at bounding box center [488, 344] width 446 height 266
click at [273, 311] on div at bounding box center [488, 344] width 446 height 266
click at [483, 334] on input "search" at bounding box center [476, 330] width 30 height 18
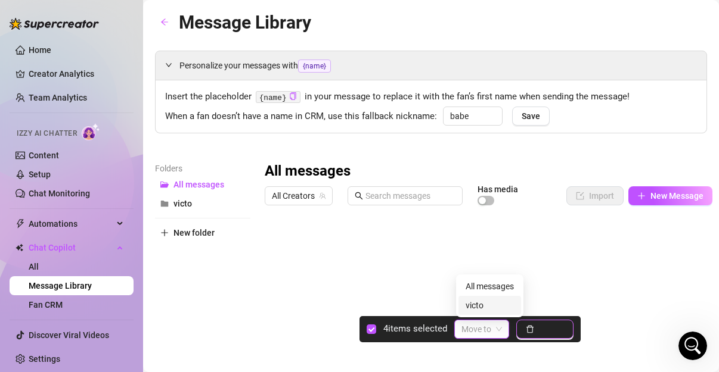
click at [549, 335] on button "Delete" at bounding box center [544, 329] width 57 height 19
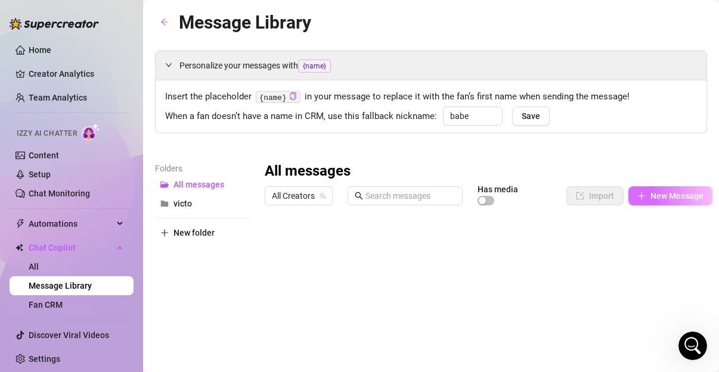
click at [652, 191] on span "New Message" at bounding box center [676, 196] width 53 height 10
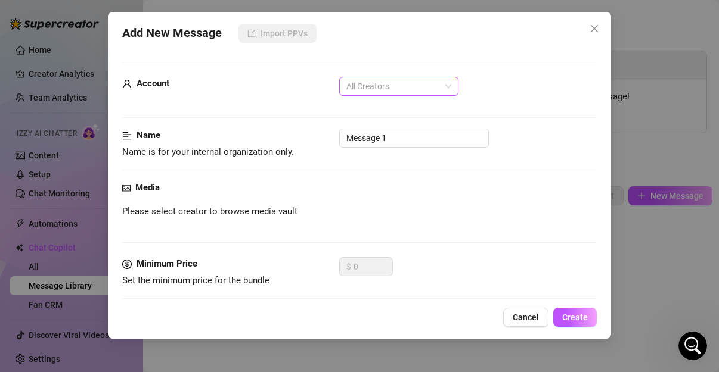
click at [399, 87] on span "All Creators" at bounding box center [398, 86] width 105 height 18
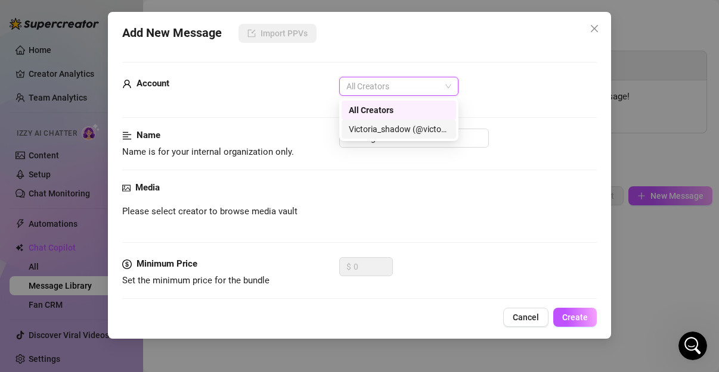
click at [371, 133] on div "Victoria_shadow (@victoria_shadow)" at bounding box center [399, 129] width 100 height 13
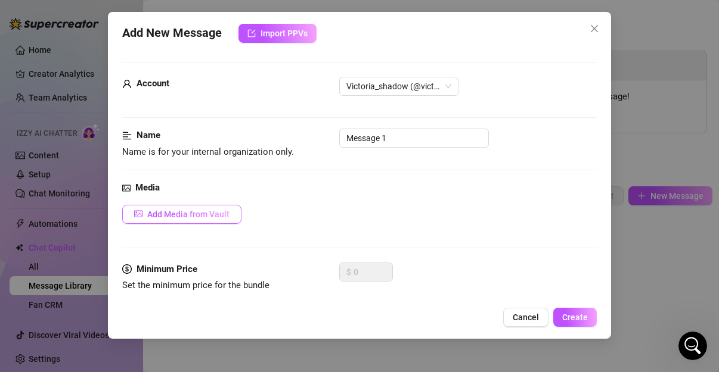
click at [209, 215] on span "Add Media from Vault" at bounding box center [188, 215] width 82 height 10
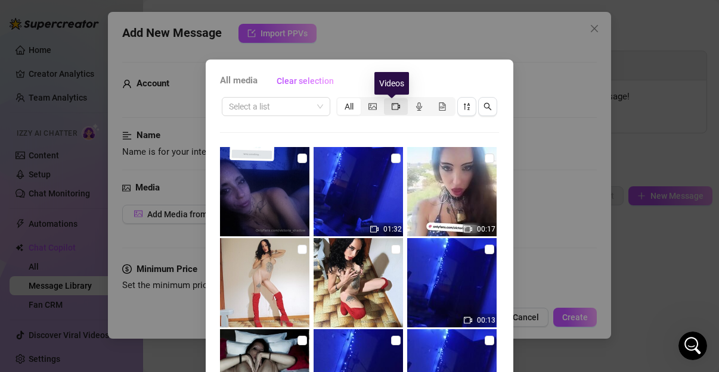
click at [391, 109] on icon "video-camera" at bounding box center [395, 106] width 8 height 7
click at [387, 100] on input "segmented control" at bounding box center [387, 100] width 0 height 0
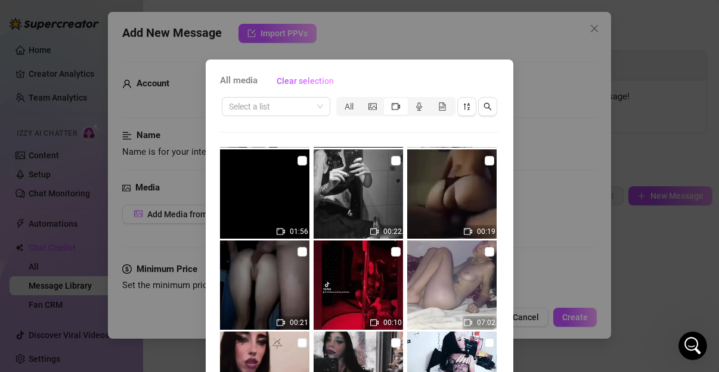
scroll to position [745, 0]
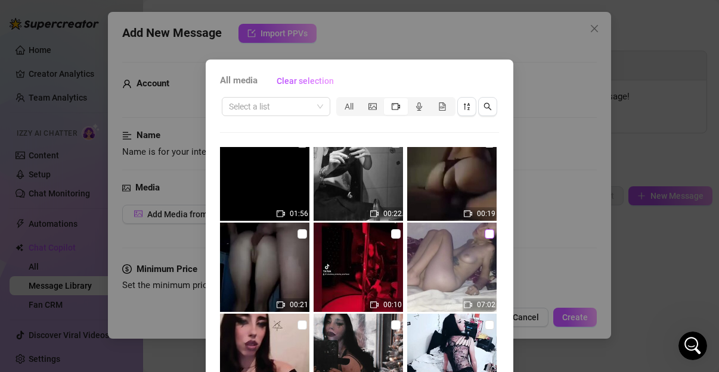
click at [484, 234] on input "checkbox" at bounding box center [489, 234] width 10 height 10
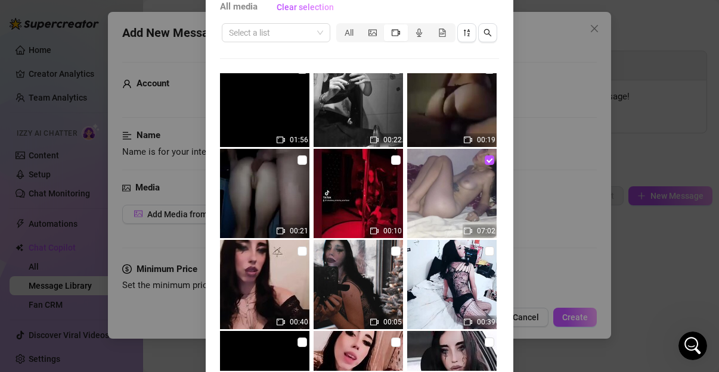
scroll to position [125, 0]
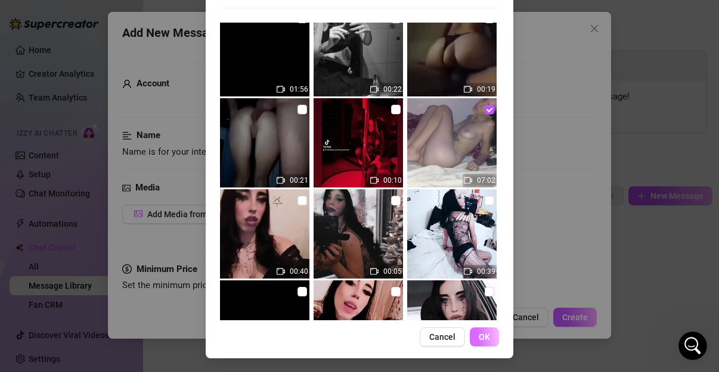
click at [480, 335] on span "OK" at bounding box center [483, 338] width 11 height 10
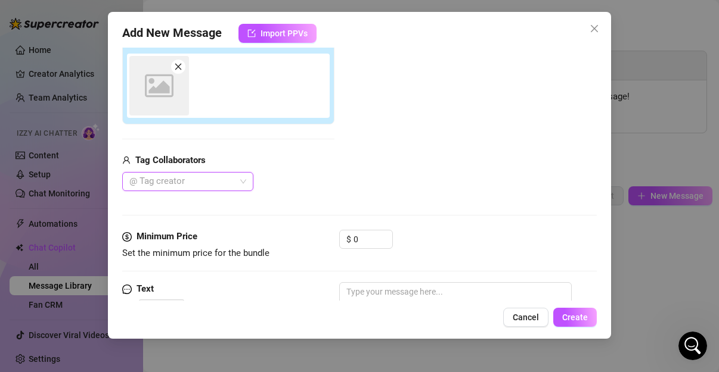
scroll to position [209, 0]
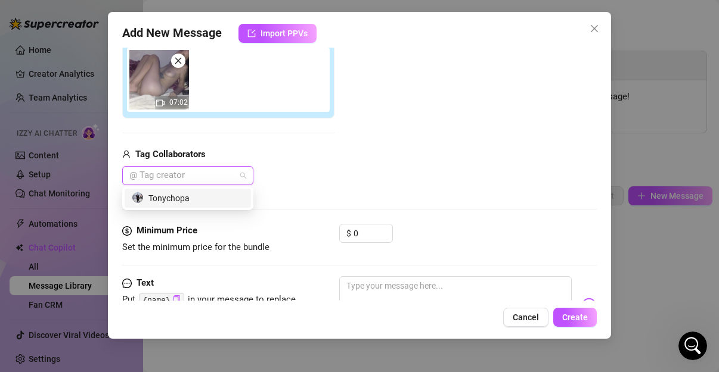
click at [128, 173] on div at bounding box center [128, 176] width 7 height 14
click at [179, 209] on div "465398485 Tonychopa" at bounding box center [187, 199] width 131 height 24
click at [183, 187] on div "465398485 Tonychopa" at bounding box center [187, 199] width 131 height 24
click at [175, 206] on div "Tonychopa" at bounding box center [188, 198] width 126 height 19
click at [238, 201] on icon "check" at bounding box center [239, 198] width 8 height 8
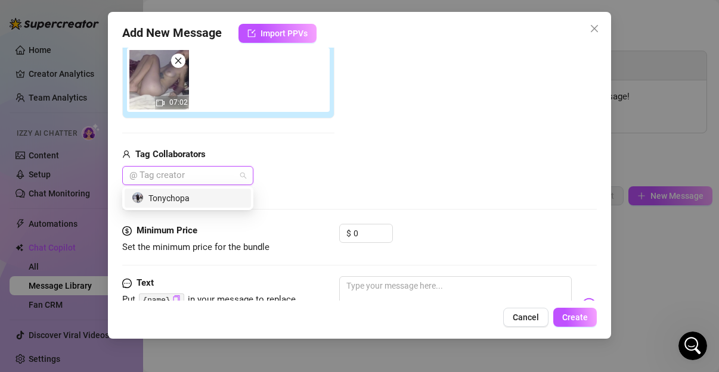
click at [159, 188] on div "465398485 Tonychopa" at bounding box center [187, 199] width 131 height 24
click at [168, 201] on div "Tonychopa" at bounding box center [188, 198] width 112 height 13
click at [628, 148] on div "Add New Message Import PPVs Account Victoria_shadow (@victoria_shadow) Name Nam…" at bounding box center [359, 186] width 719 height 372
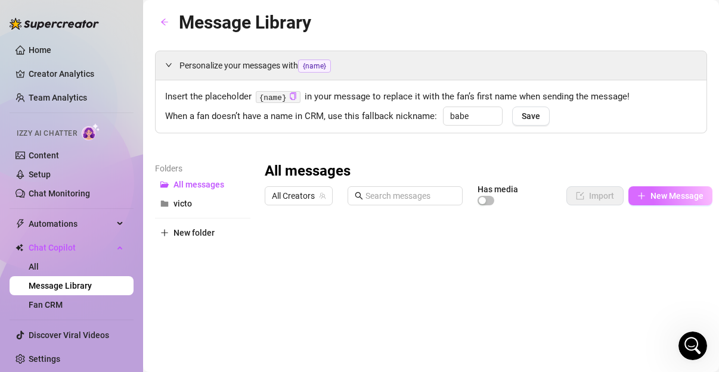
click at [654, 201] on button "New Message" at bounding box center [670, 196] width 84 height 19
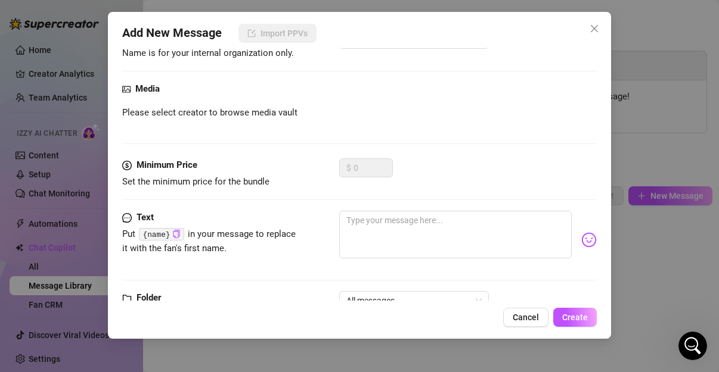
scroll to position [139, 0]
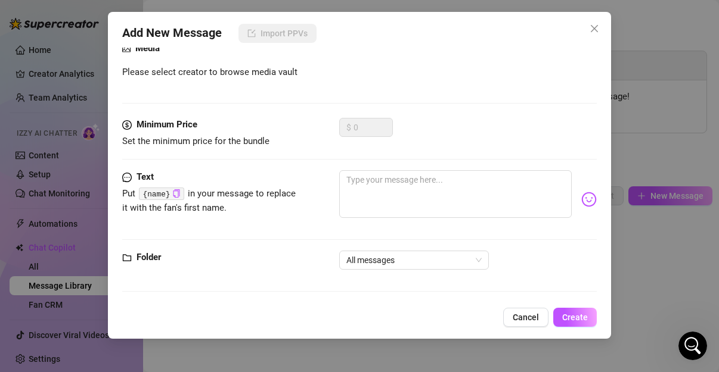
click at [473, 2] on div "Add New Message Import PPVs Account All Creators Name Name is for your internal…" at bounding box center [359, 186] width 719 height 372
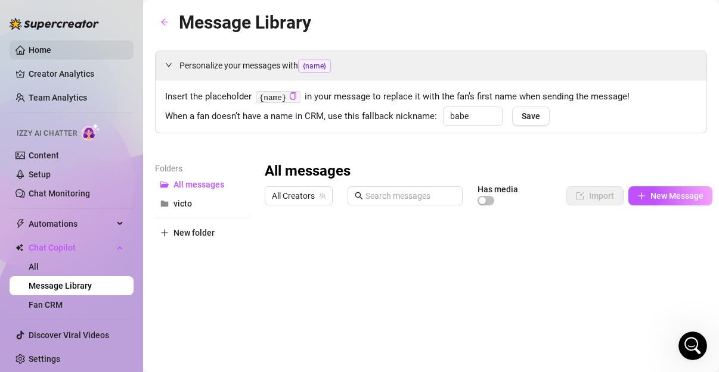
click at [30, 55] on link "Home" at bounding box center [40, 50] width 23 height 10
